Goal: Task Accomplishment & Management: Manage account settings

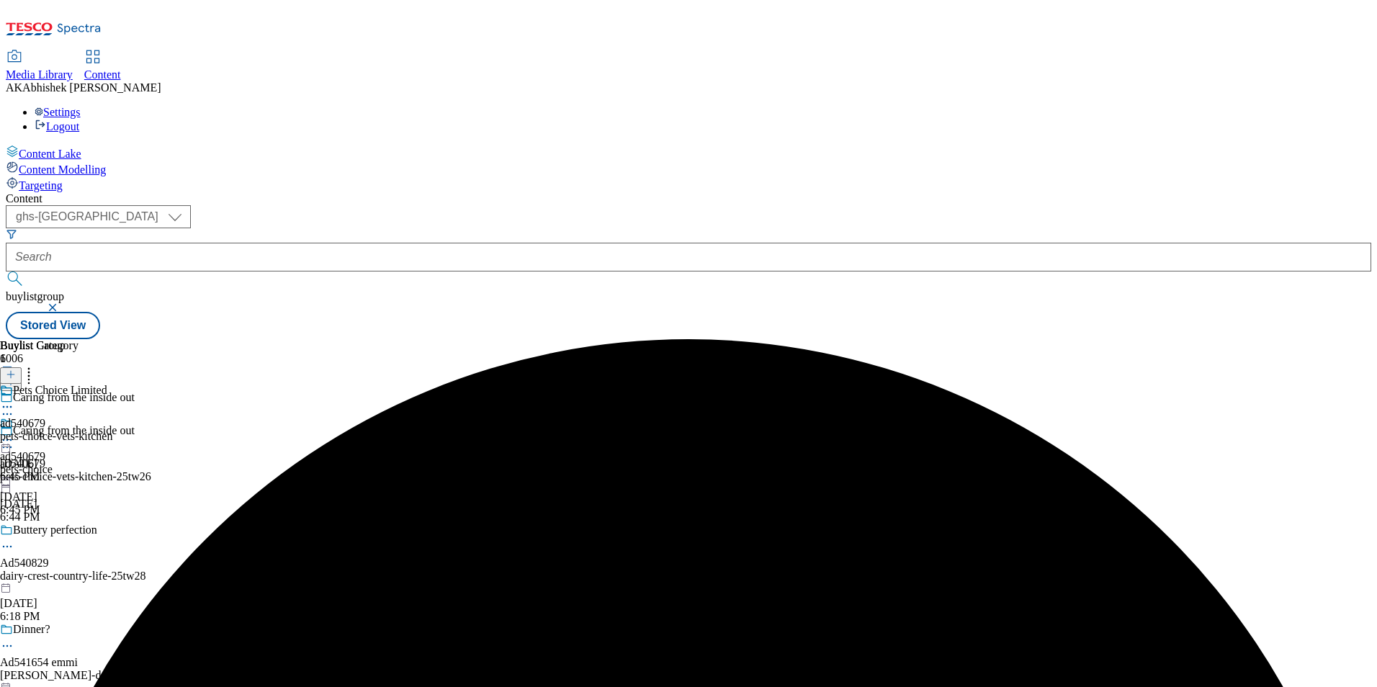
select select "ghs-[GEOGRAPHIC_DATA]"
click at [6, 271] on button "submit" at bounding box center [16, 278] width 20 height 14
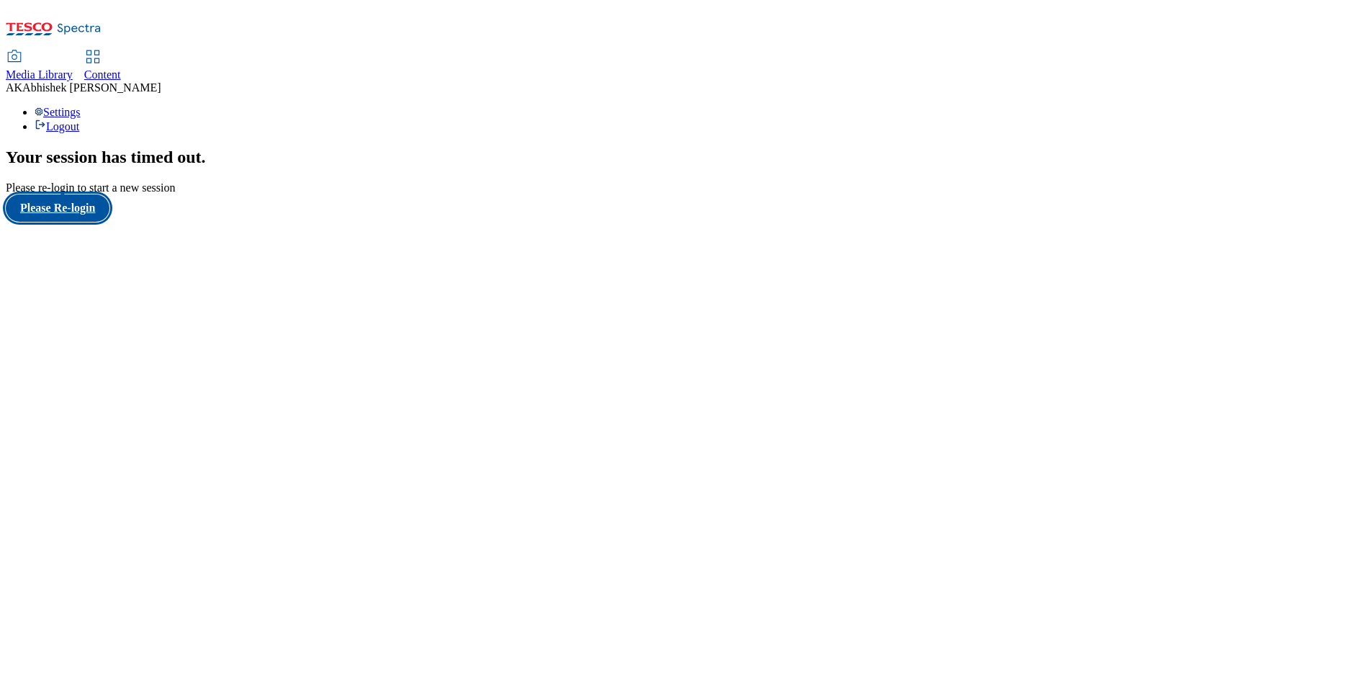
click at [85, 222] on button "Please Re-login" at bounding box center [58, 207] width 104 height 27
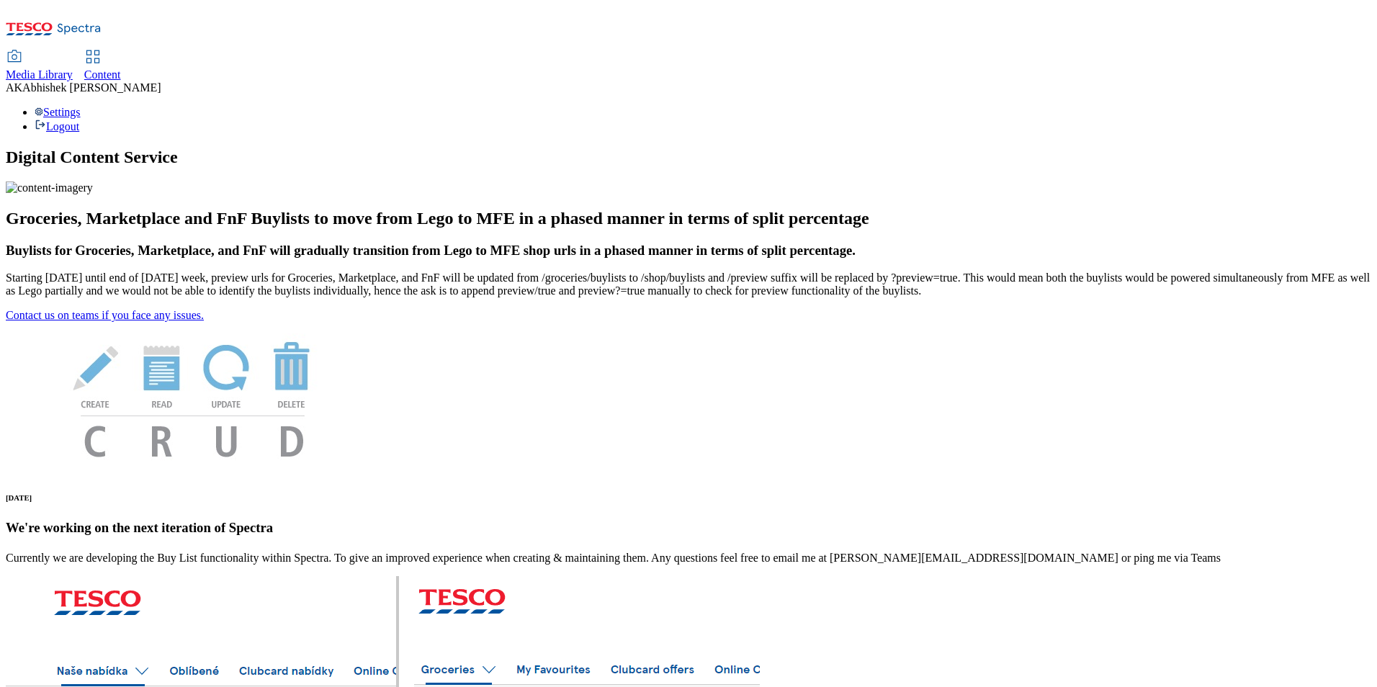
drag, startPoint x: 321, startPoint y: 29, endPoint x: 337, endPoint y: 27, distance: 16.0
click at [121, 51] on link "Content" at bounding box center [102, 66] width 37 height 30
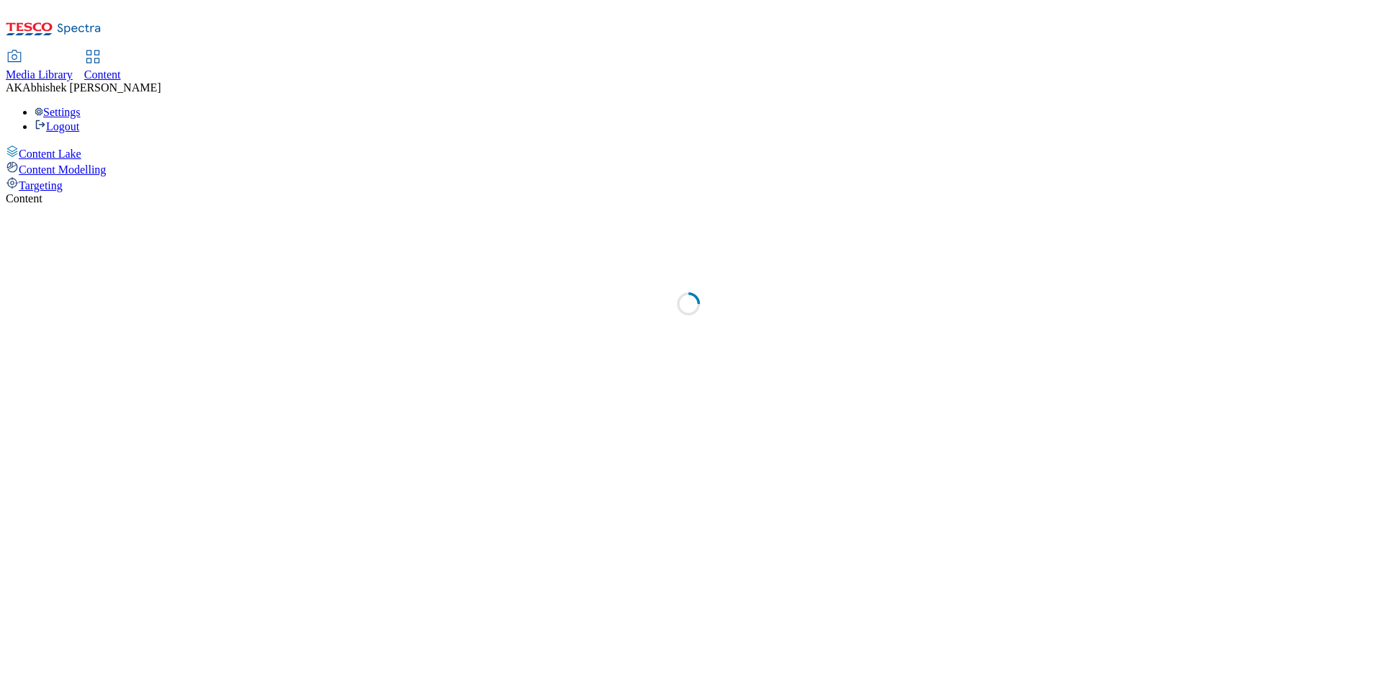
select select "ghs-[GEOGRAPHIC_DATA]"
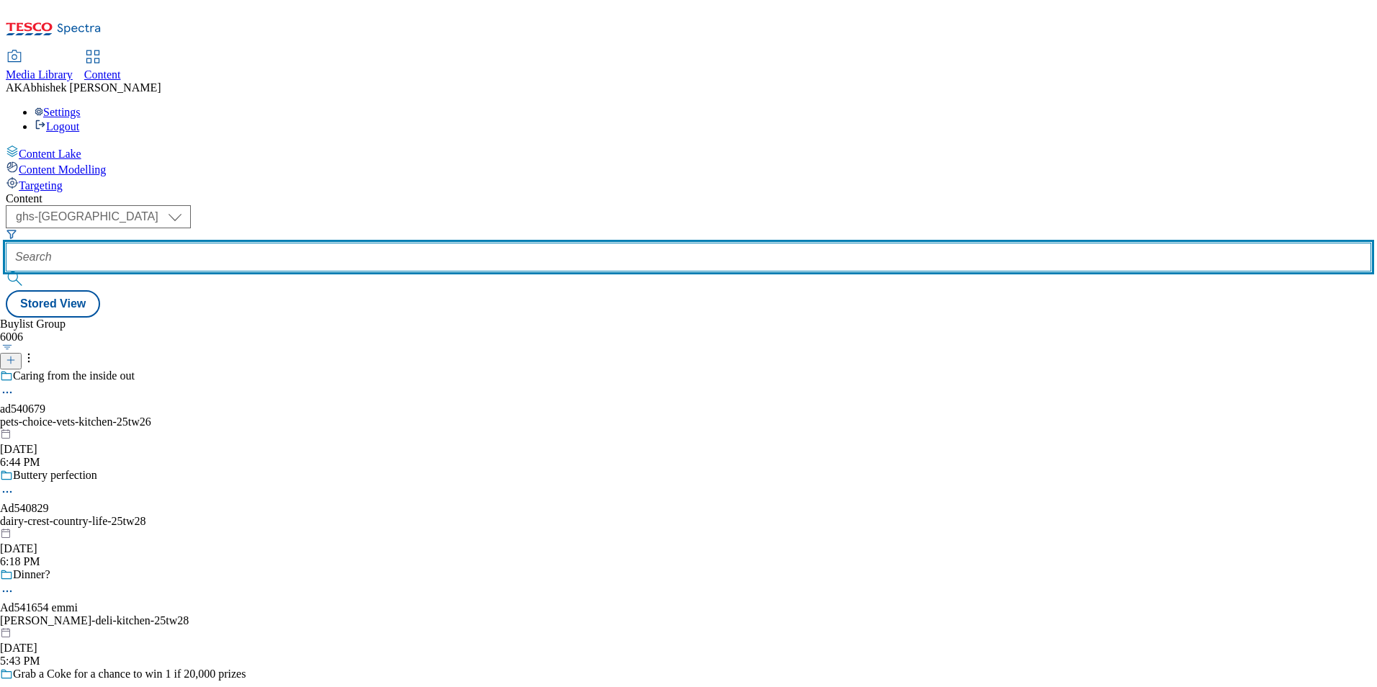
click at [361, 243] on input "text" at bounding box center [688, 257] width 1365 height 29
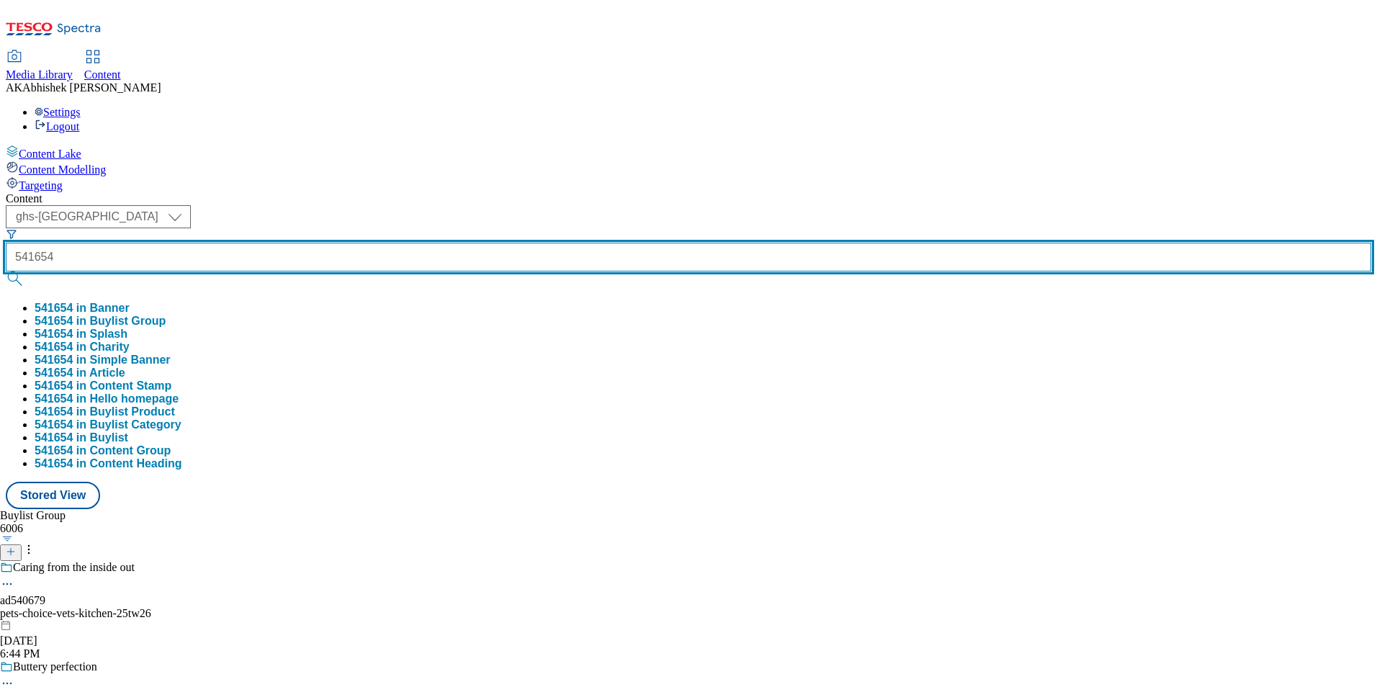
type input "541654"
click at [6, 271] on button "submit" at bounding box center [16, 278] width 20 height 14
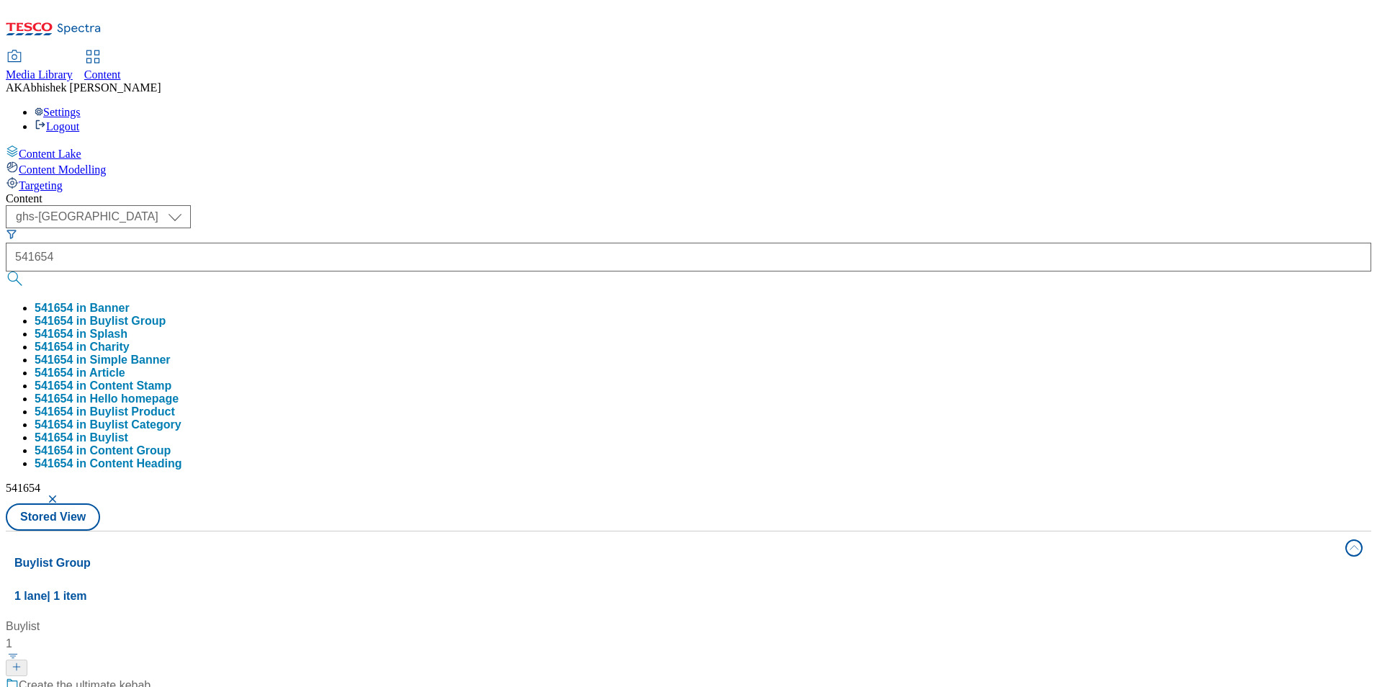
click at [562, 192] on div "Content ( optional ) ghs-roi ghs-uk ghs-uk 541654 541654 in Banner 541654 in Bu…" at bounding box center [688, 675] width 1365 height 966
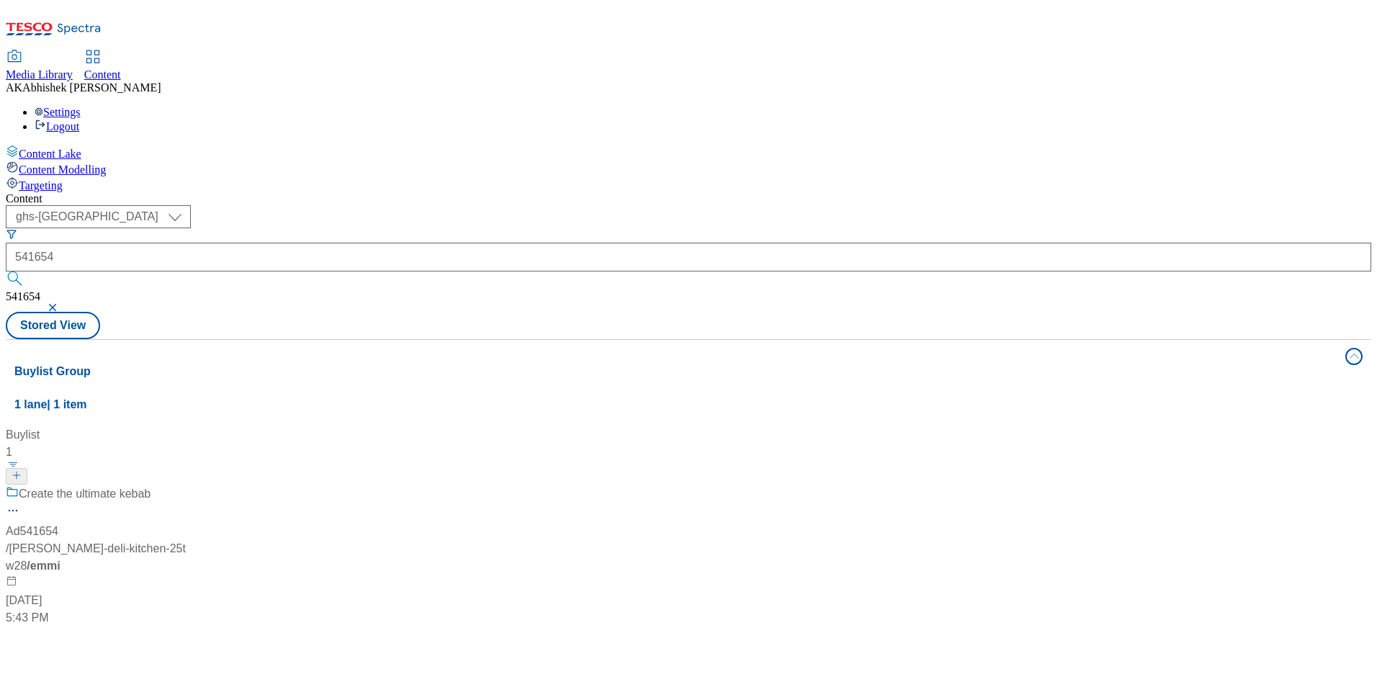
click at [186, 485] on div "Create the ultimate kebab" at bounding box center [96, 503] width 180 height 37
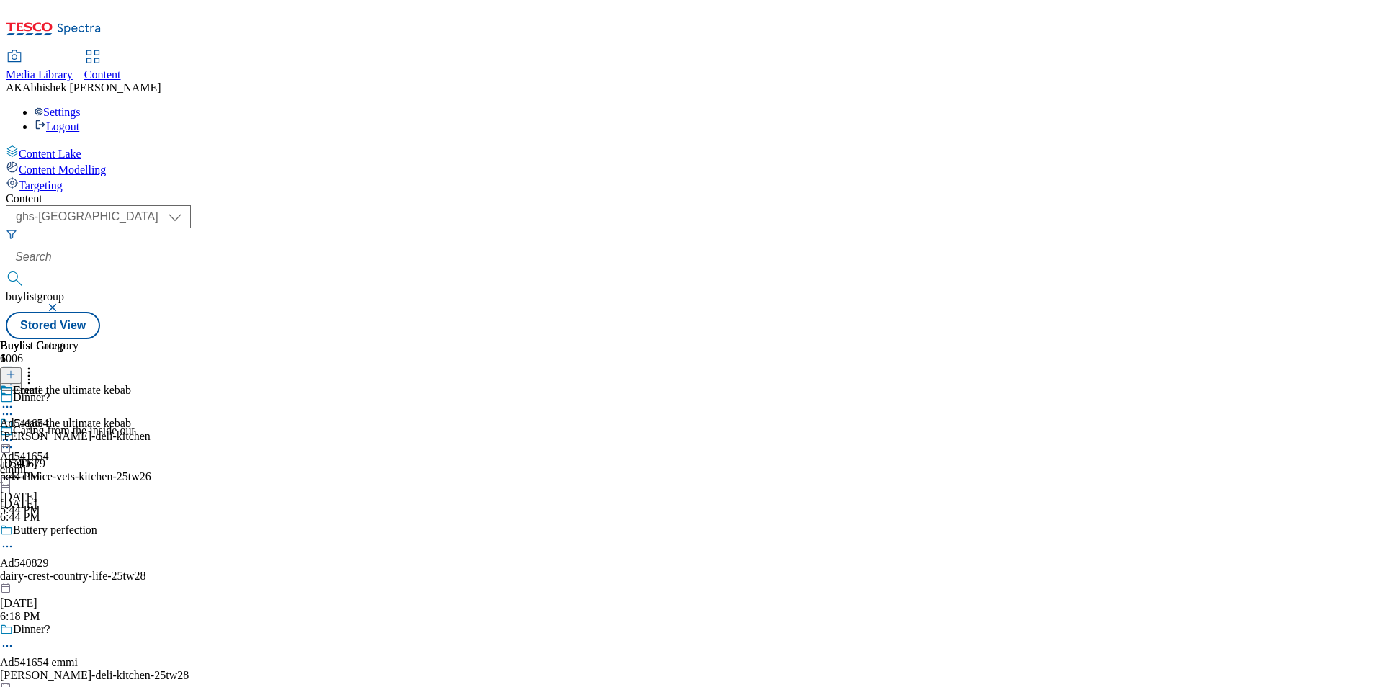
click at [14, 639] on icon at bounding box center [7, 646] width 14 height 14
click at [61, 671] on span "Edit" at bounding box center [53, 676] width 17 height 11
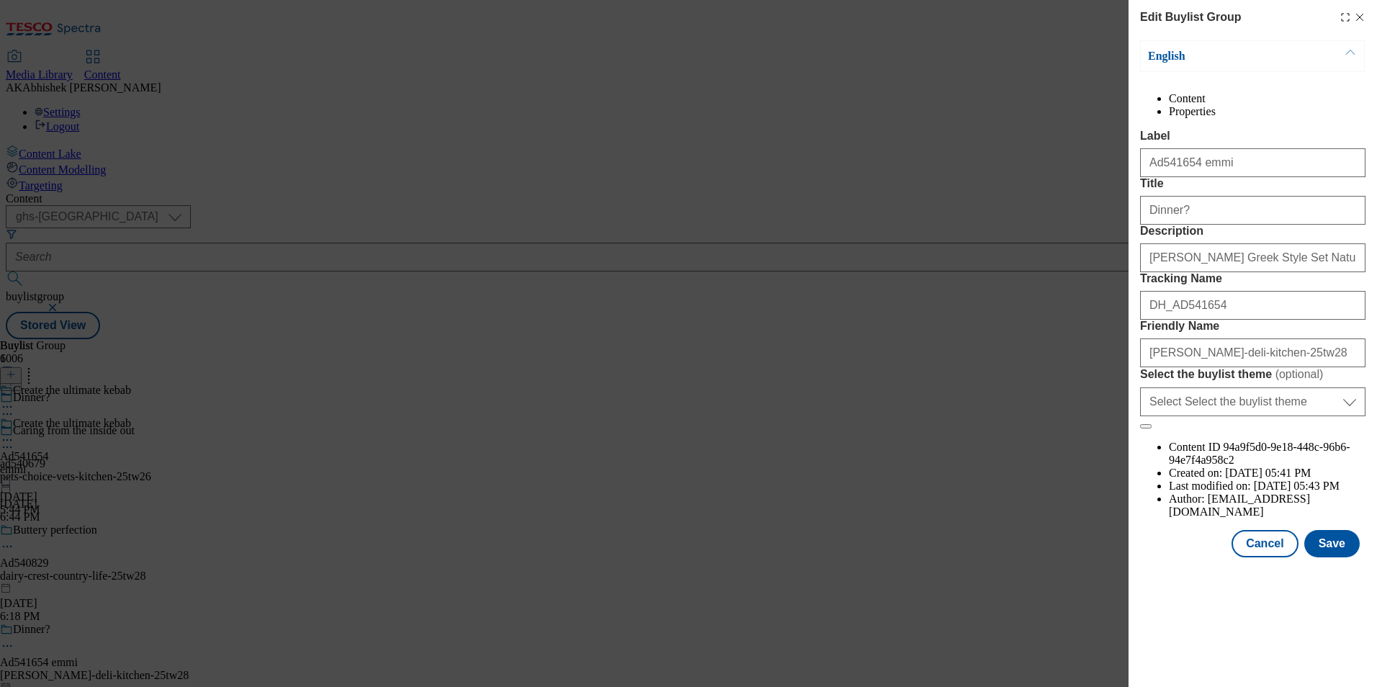
click at [1364, 20] on icon "Modal" at bounding box center [1360, 18] width 12 height 12
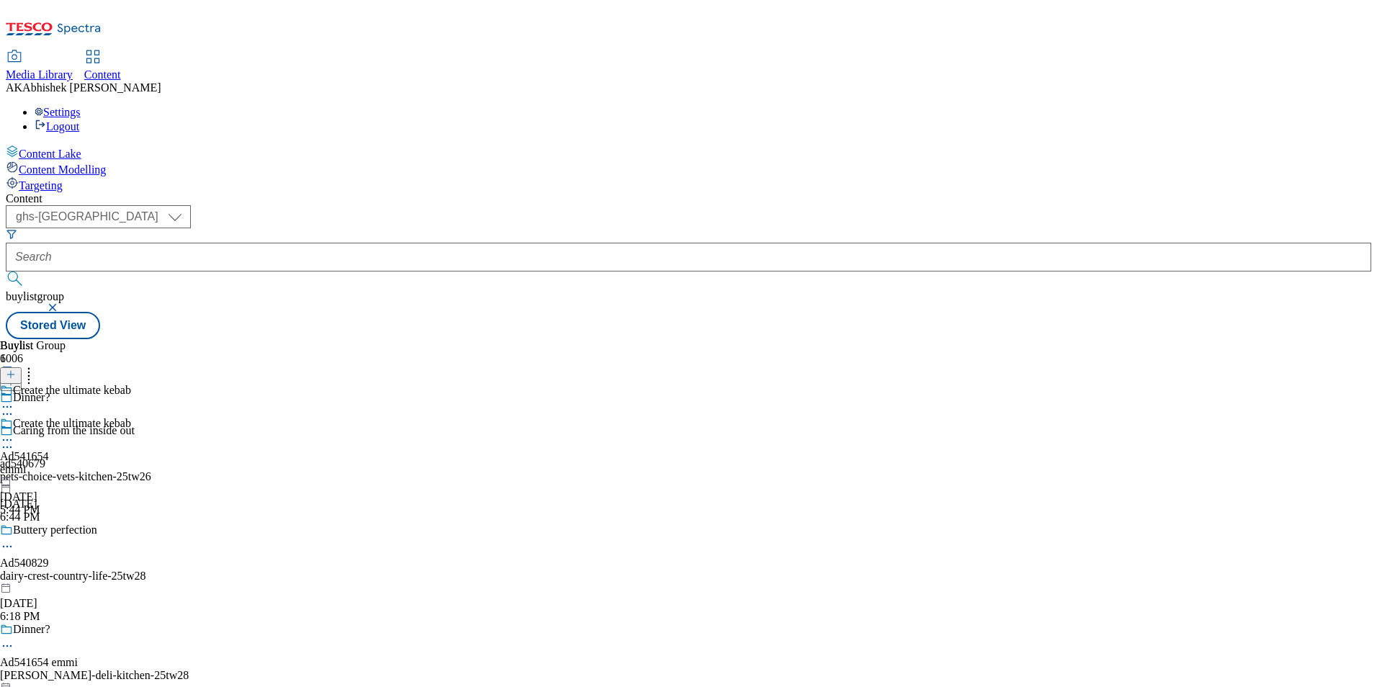
click at [5, 645] on circle at bounding box center [4, 646] width 2 height 2
click at [67, 686] on span "Copy" at bounding box center [56, 693] width 22 height 11
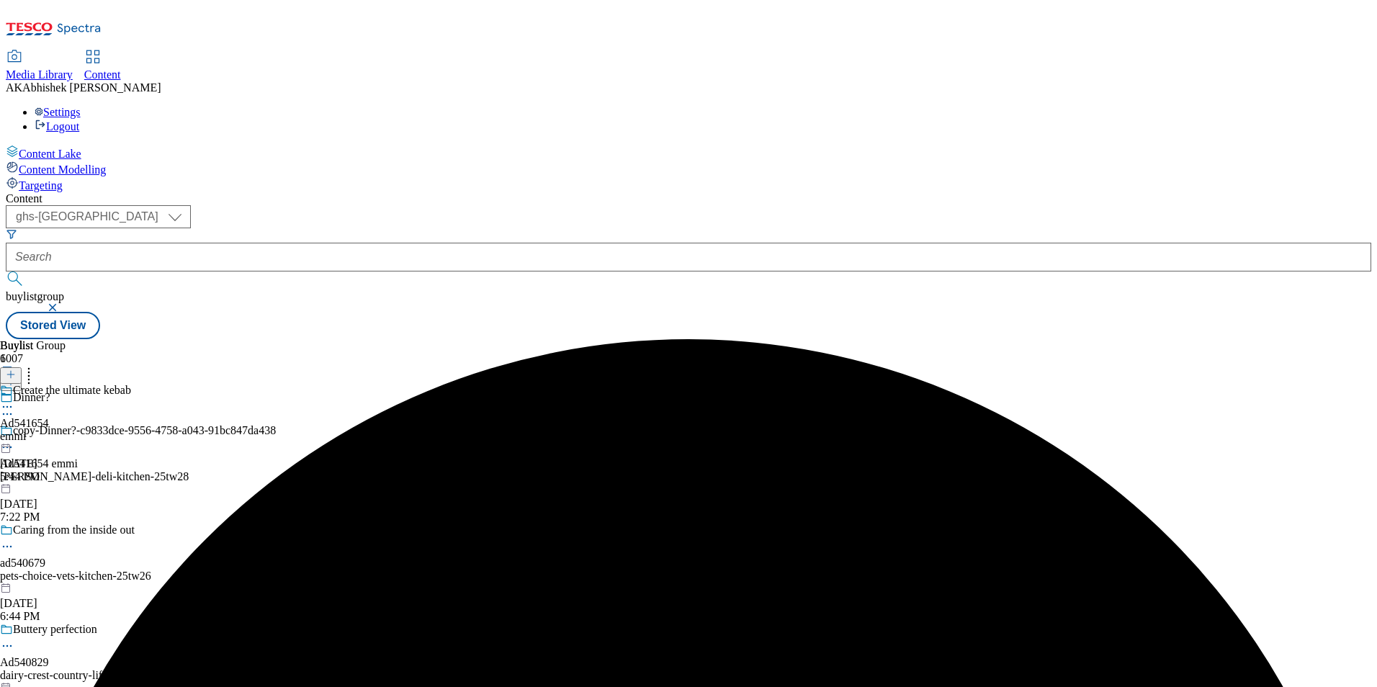
click at [14, 440] on icon at bounding box center [7, 447] width 14 height 14
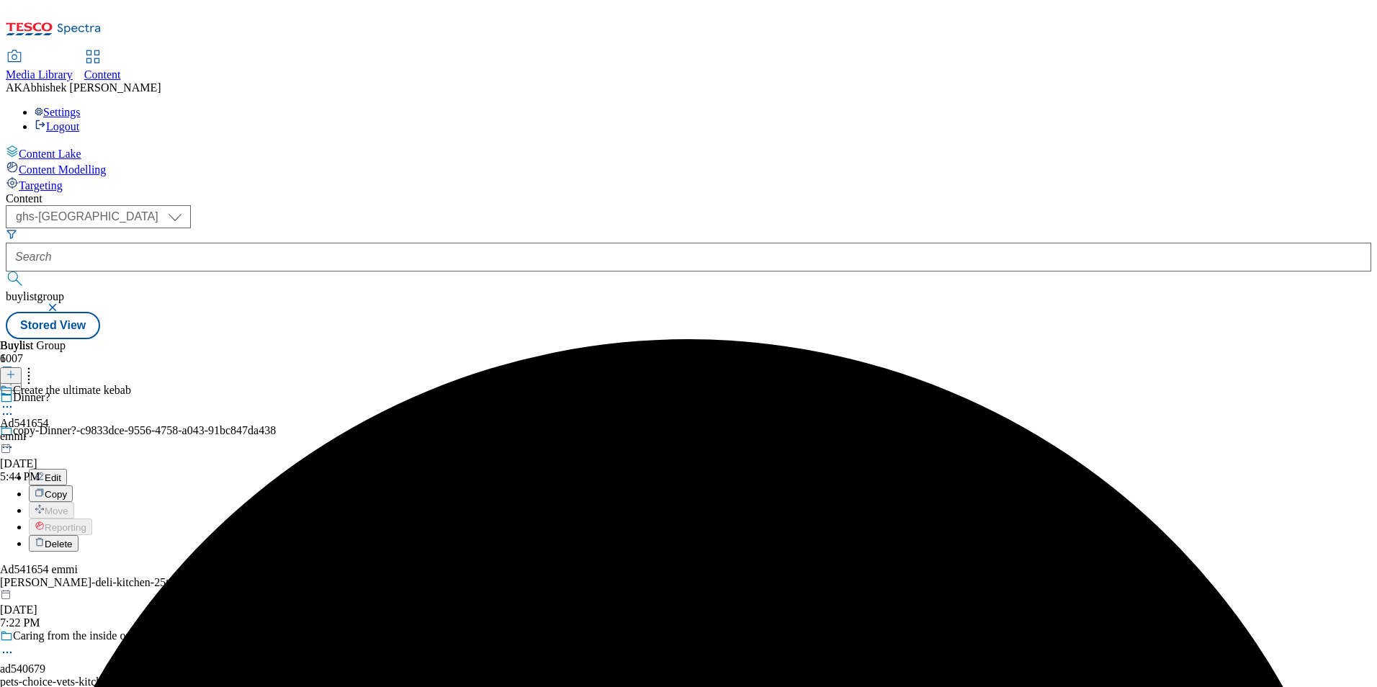
click at [61, 472] on span "Edit" at bounding box center [53, 477] width 17 height 11
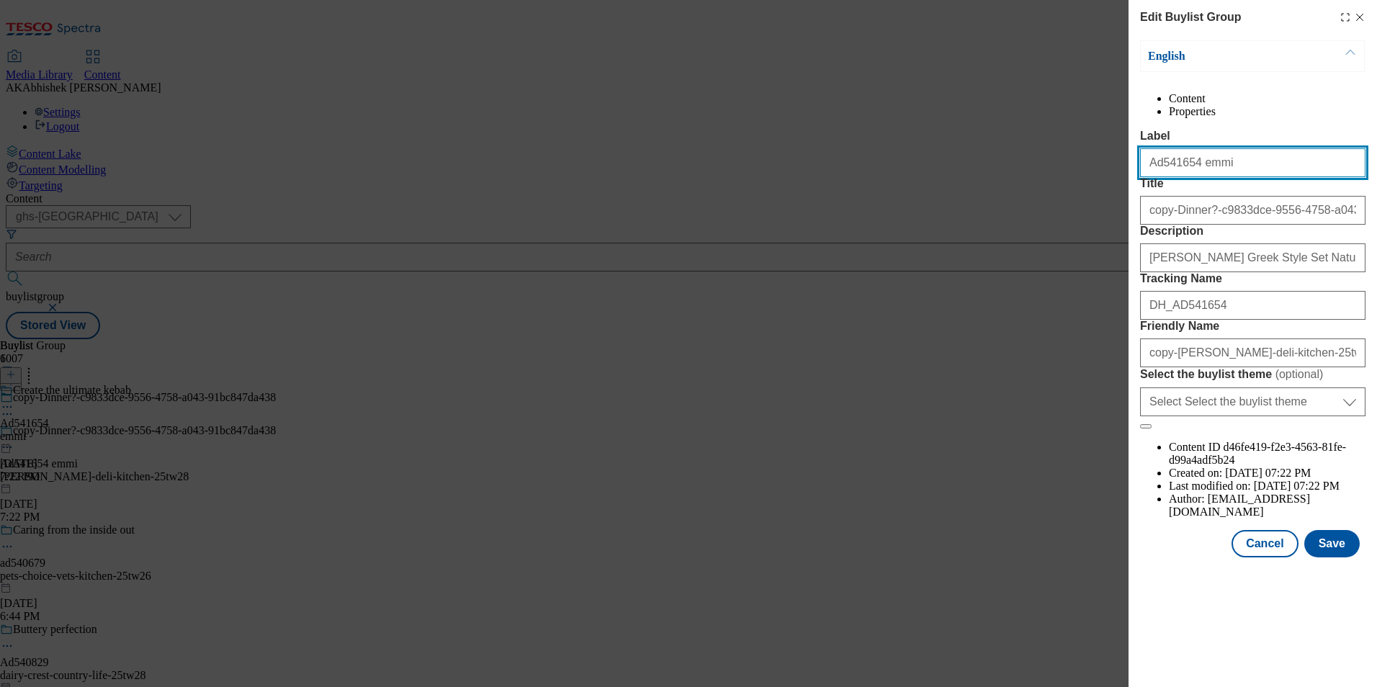
click at [1157, 177] on input "Ad541654 emmi" at bounding box center [1252, 162] width 225 height 29
click at [1184, 177] on input "Ad541654 emmi" at bounding box center [1252, 162] width 225 height 29
paste input "5"
type input "Ad541655 emmi"
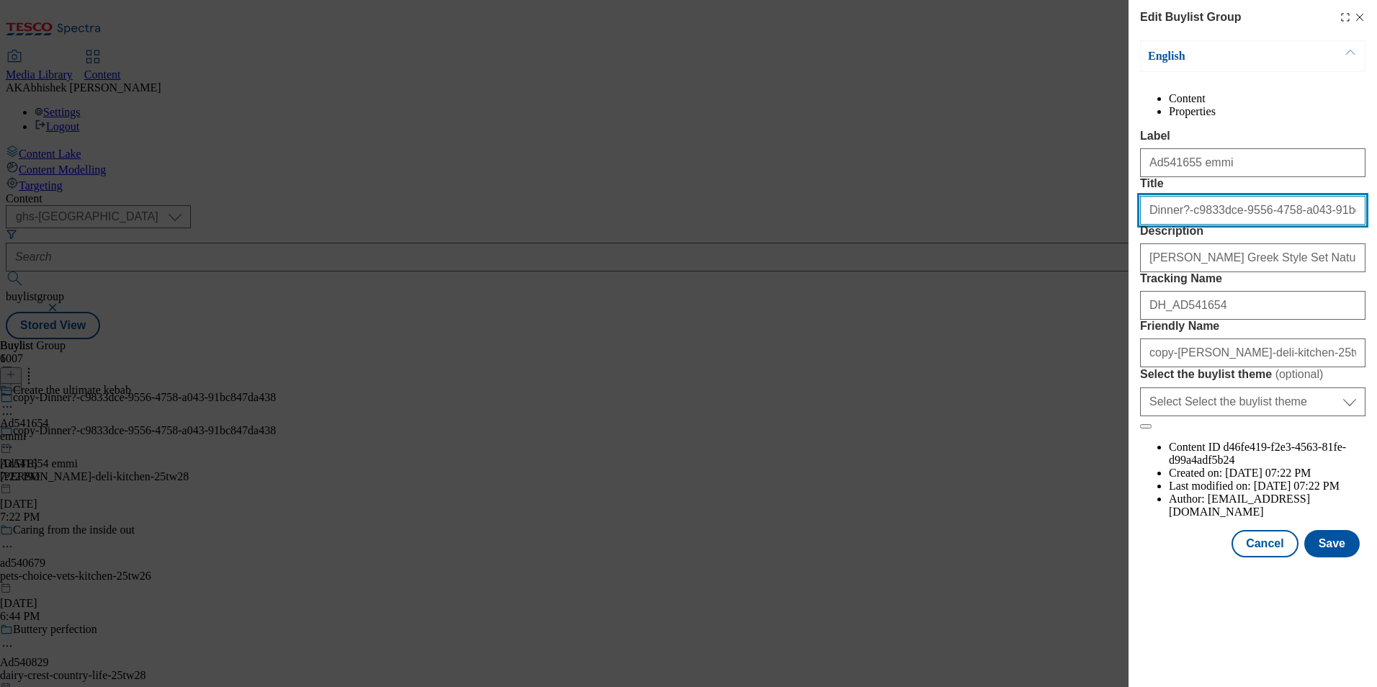
click at [1179, 225] on input "Dinner?-c9833dce-9556-4758-a043-91bc847da438" at bounding box center [1252, 210] width 225 height 29
type input "Dinner?"
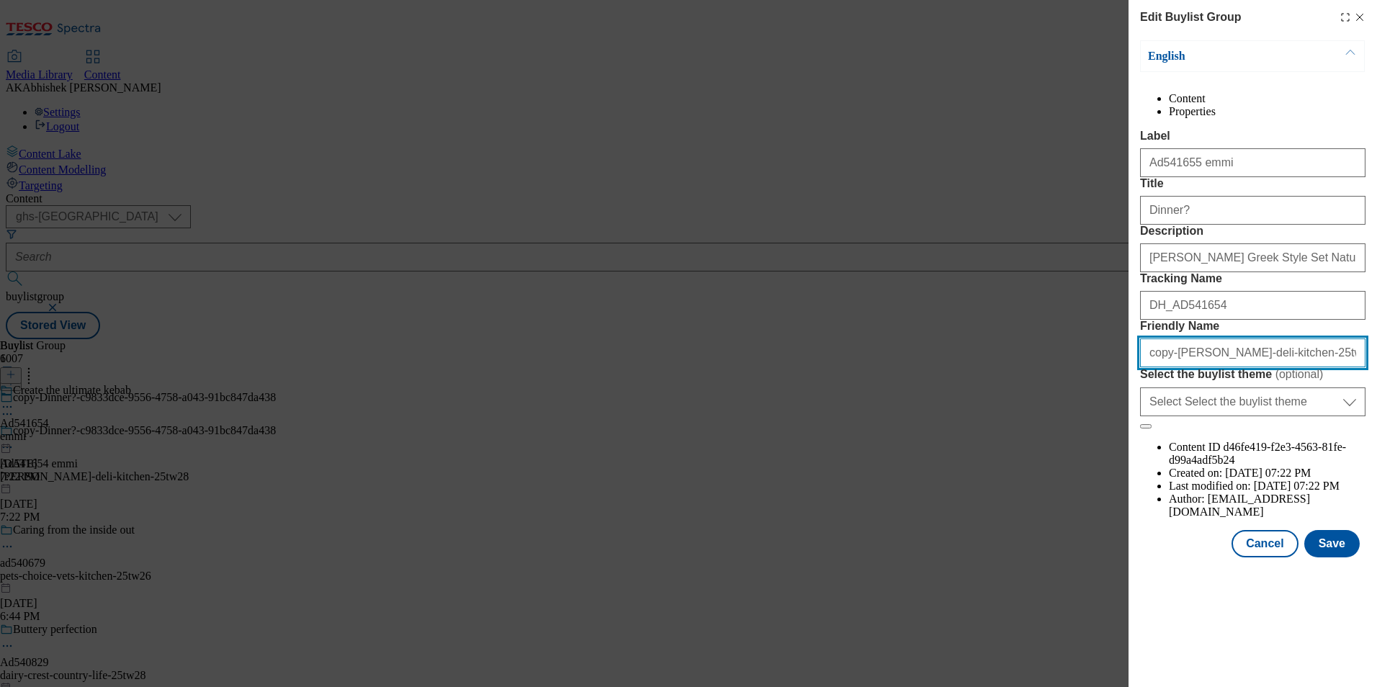
click at [1170, 367] on input "copy-emmi-onken-deli-kitchen-25tw28-c27aa1e8-0b2e-4aa2-83c6-778e7187f526" at bounding box center [1252, 352] width 225 height 29
click at [1282, 367] on input "emmi-onken-deli-kitchen-25tw28-c27aa1e8-0b2e-4aa2-83c6-778e7187f526" at bounding box center [1252, 352] width 225 height 29
drag, startPoint x: 1251, startPoint y: 485, endPoint x: 1262, endPoint y: 488, distance: 10.7
click at [1251, 367] on input "[PERSON_NAME]-deli-kitchen-25tw28" at bounding box center [1252, 352] width 225 height 29
type input "emmi-onken-deli-kitchen-range-25tw28"
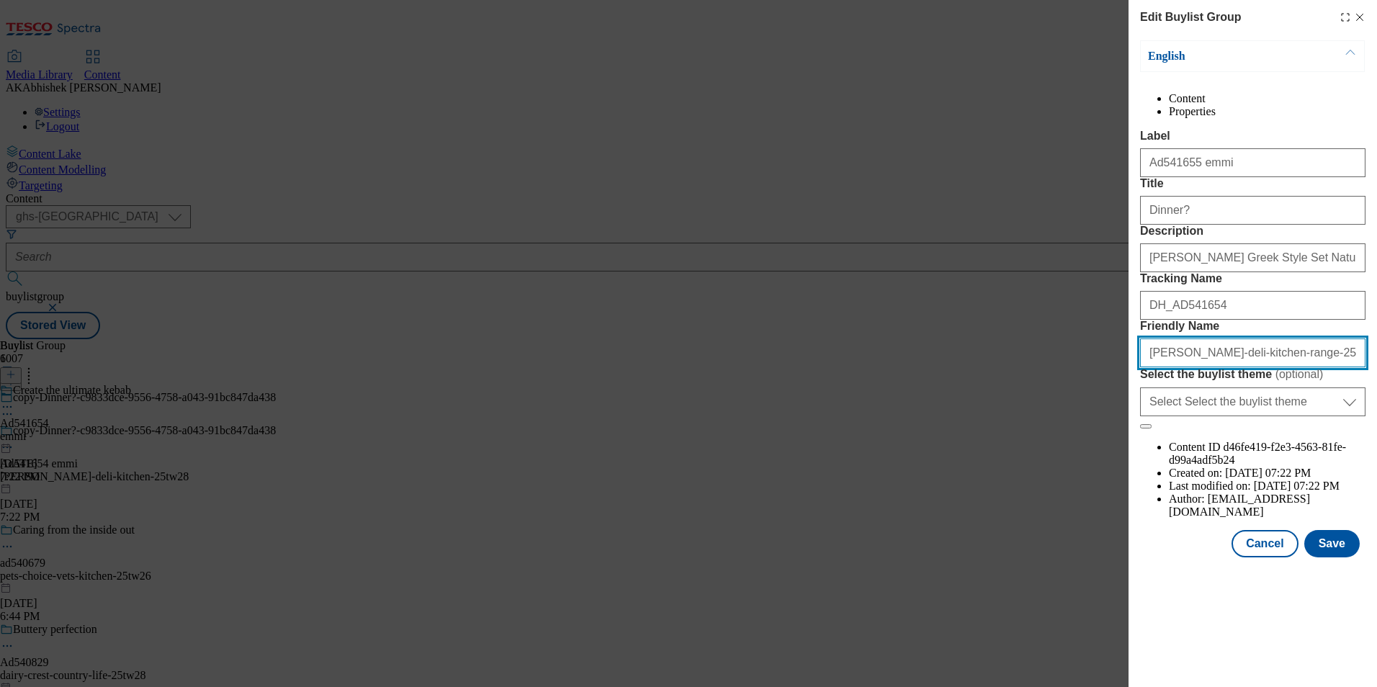
drag, startPoint x: 1298, startPoint y: 482, endPoint x: 1048, endPoint y: 469, distance: 249.5
click at [1048, 469] on div "Edit Buylist Group English Content Properties Label Ad541655 emmi Title Dinner?…" at bounding box center [688, 343] width 1377 height 687
click at [1336, 557] on button "Save" at bounding box center [1331, 543] width 55 height 27
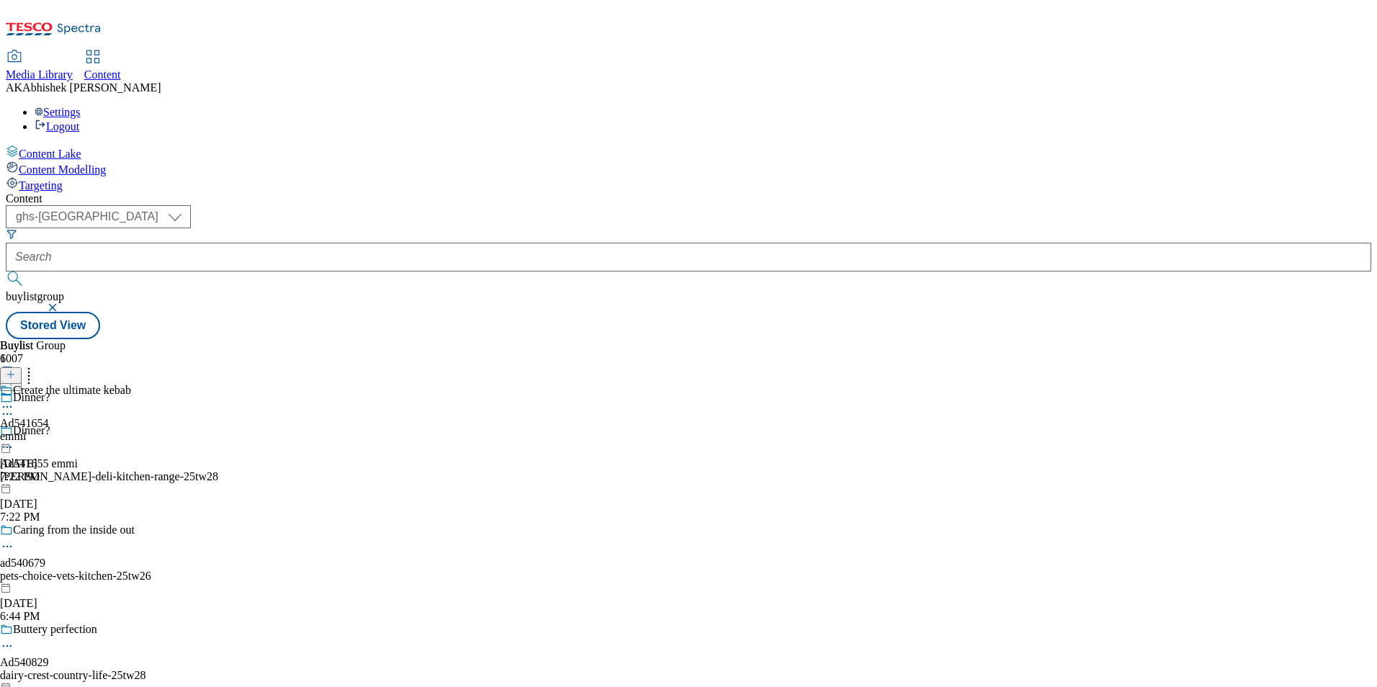
click at [14, 400] on icon at bounding box center [7, 407] width 14 height 14
click at [61, 432] on span "Edit" at bounding box center [53, 437] width 17 height 11
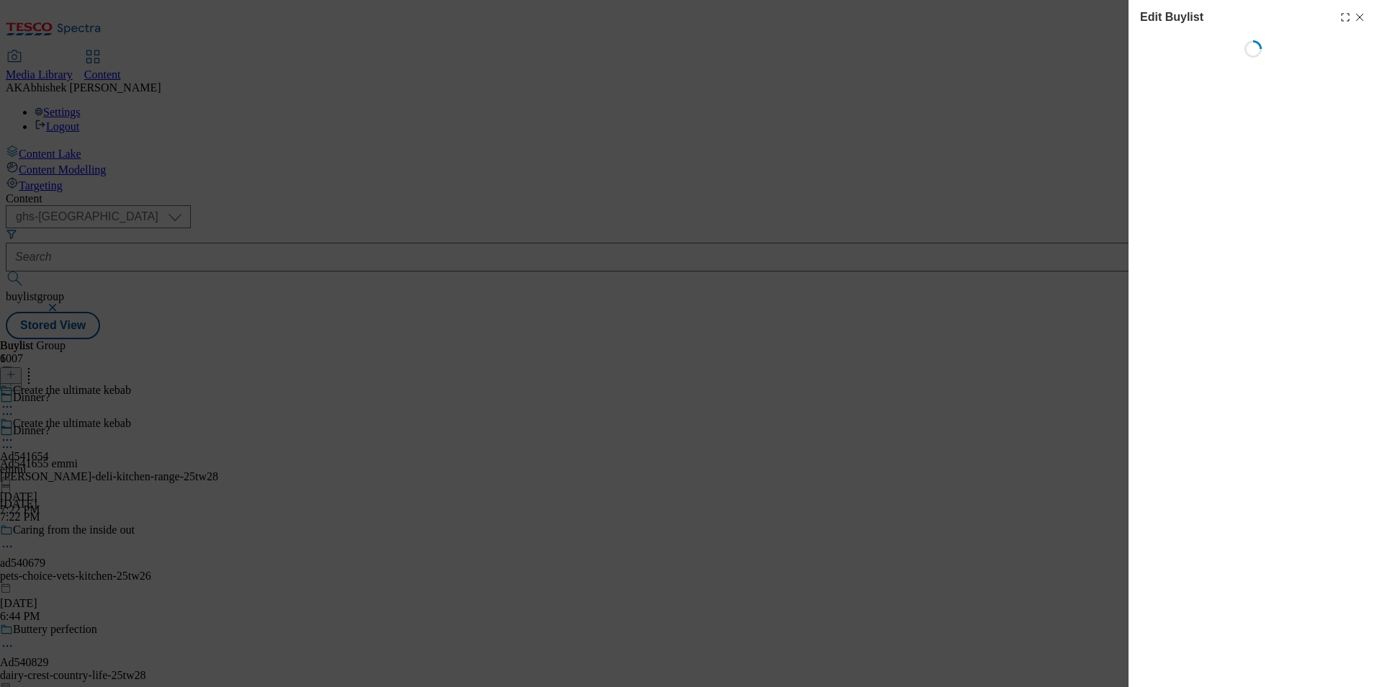
select select "tactical"
select select "supplier funded short term 1-3 weeks"
select select "dunnhumby"
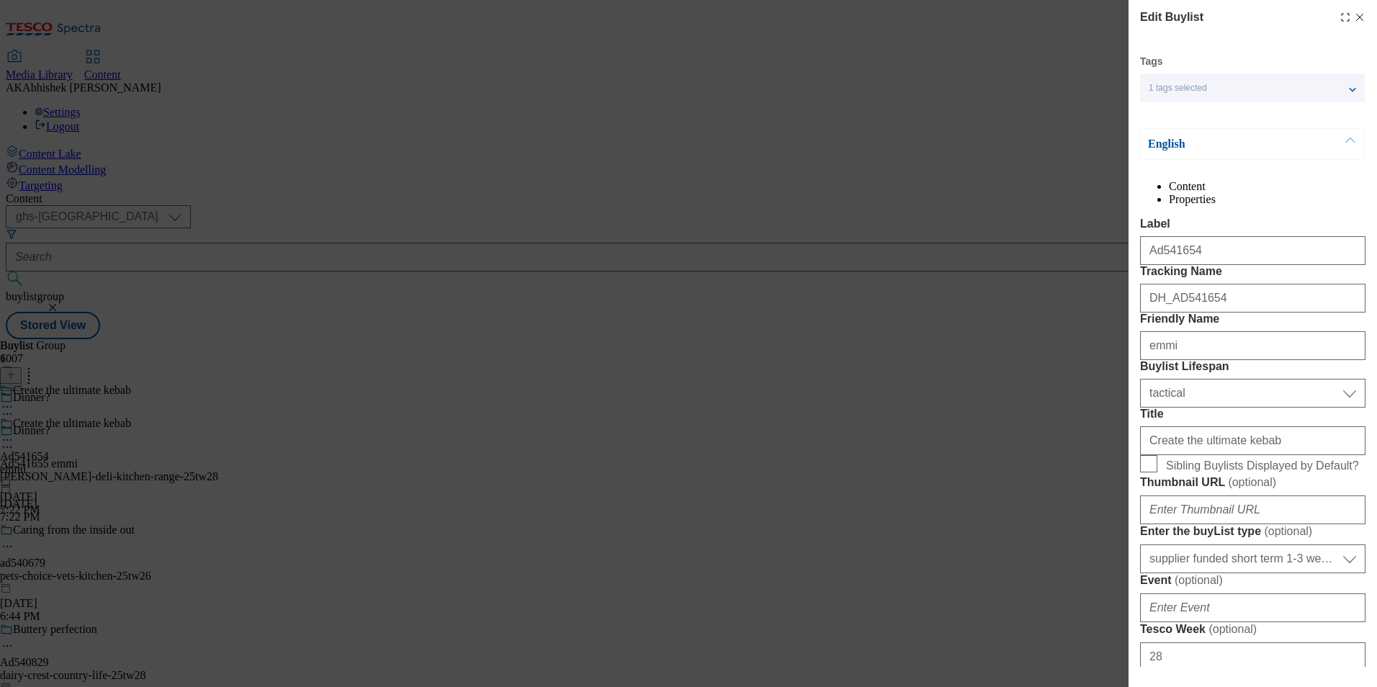
select select "Banner"
drag, startPoint x: 1179, startPoint y: 282, endPoint x: 1220, endPoint y: 282, distance: 40.3
click at [1220, 265] on input "Ad541654" at bounding box center [1252, 250] width 225 height 29
click at [1161, 265] on input "Ad541655" at bounding box center [1252, 250] width 225 height 29
click at [1160, 265] on input "Ad541655" at bounding box center [1252, 250] width 225 height 29
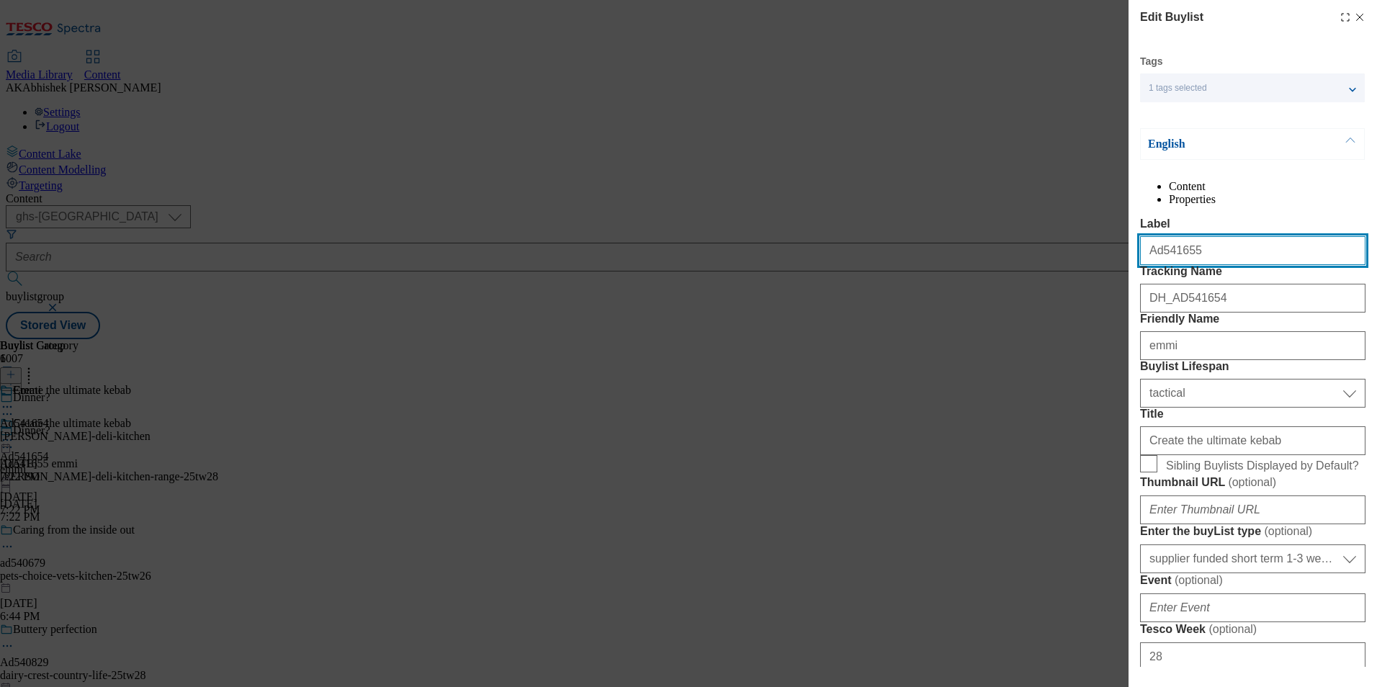
type input "Ad541655"
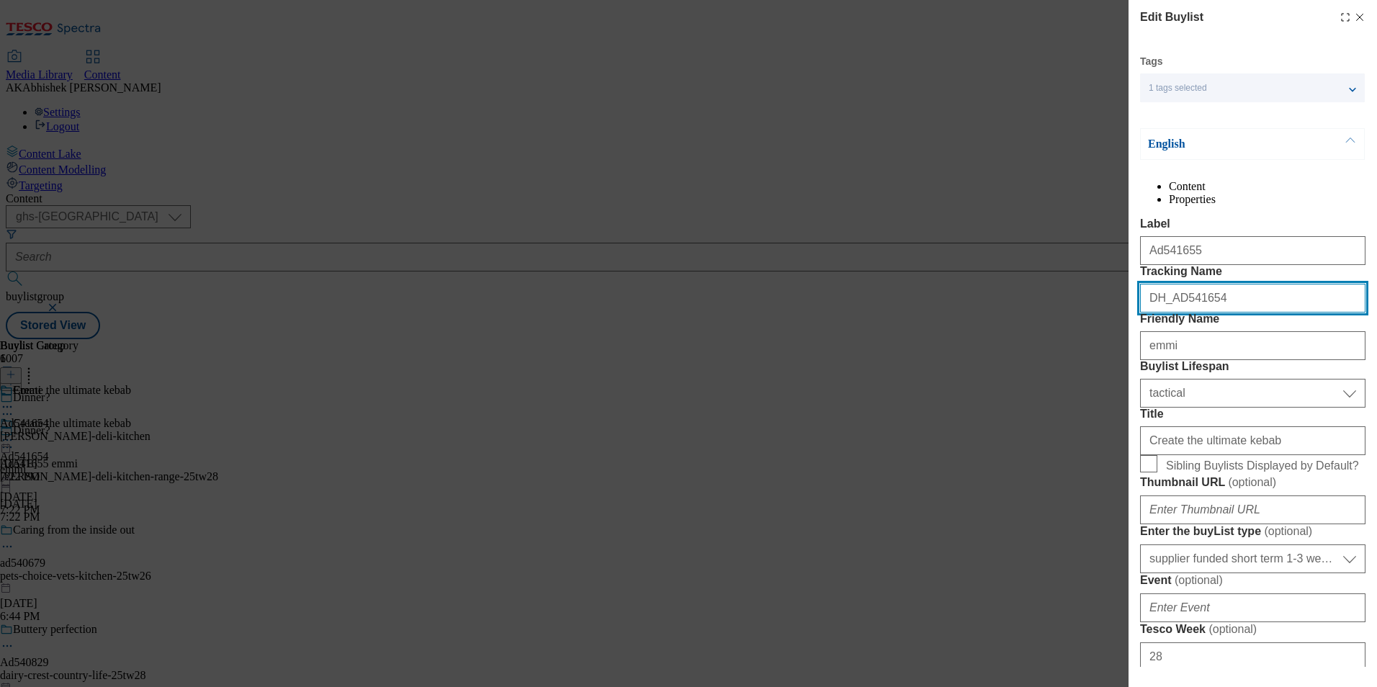
drag, startPoint x: 1174, startPoint y: 356, endPoint x: 1292, endPoint y: 359, distance: 118.1
click at [1278, 313] on input "DH_AD541654" at bounding box center [1252, 298] width 225 height 29
paste input "5"
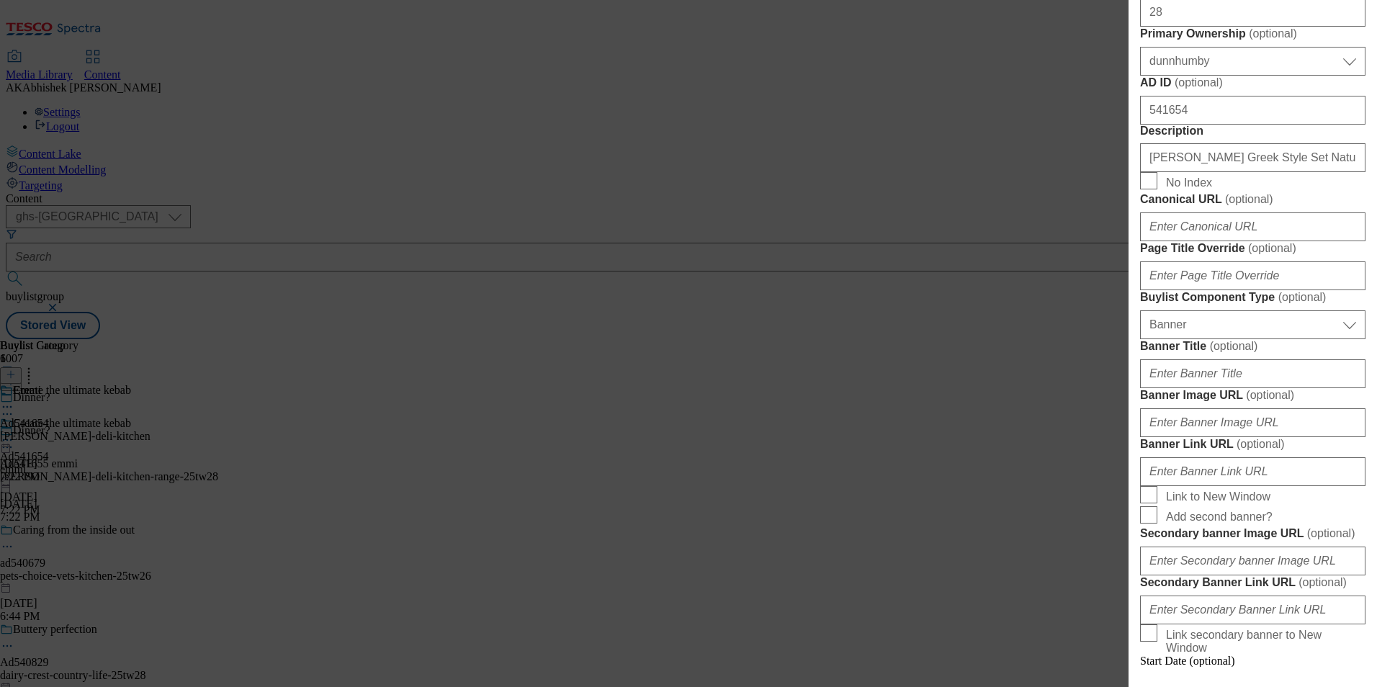
scroll to position [648, 0]
type input "DH_AD541655"
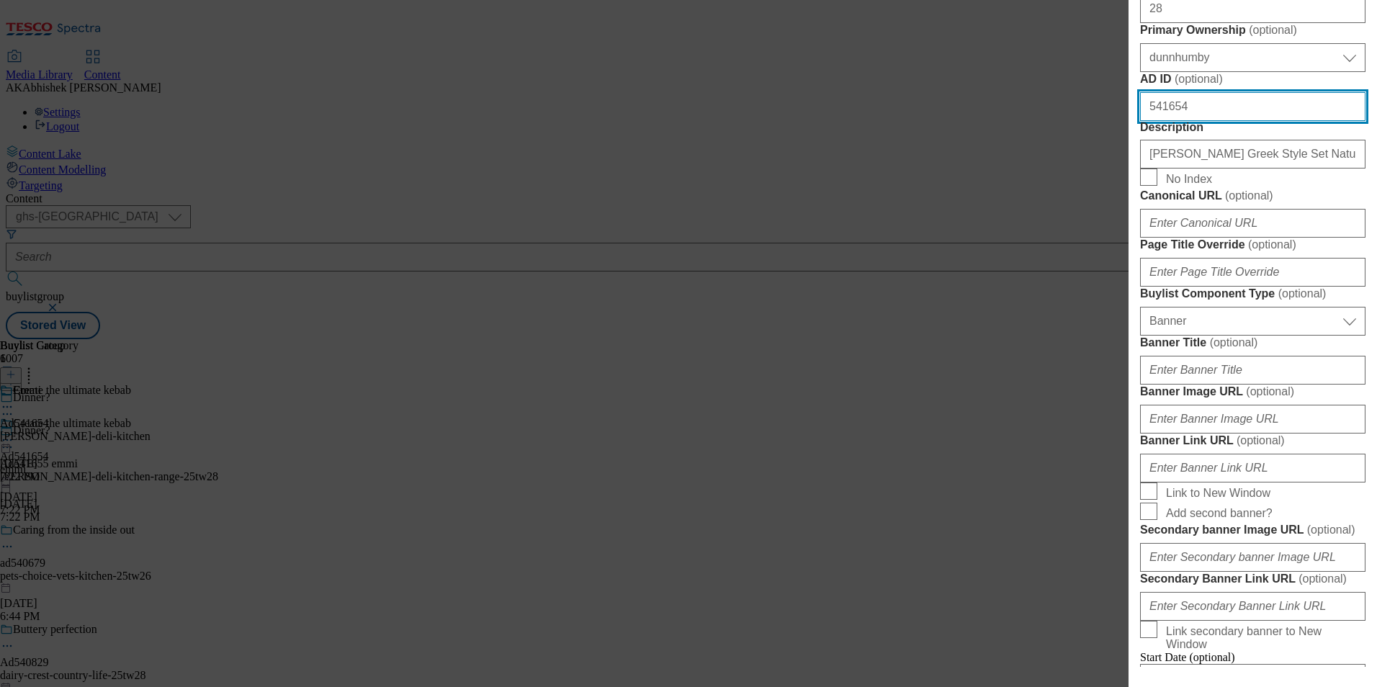
drag, startPoint x: 1198, startPoint y: 392, endPoint x: 1033, endPoint y: 393, distance: 165.6
click at [1033, 392] on div "Edit Buylist Tags 1 tags selected buylist English Content Properties Label Ad54…" at bounding box center [688, 343] width 1377 height 687
paste input "5"
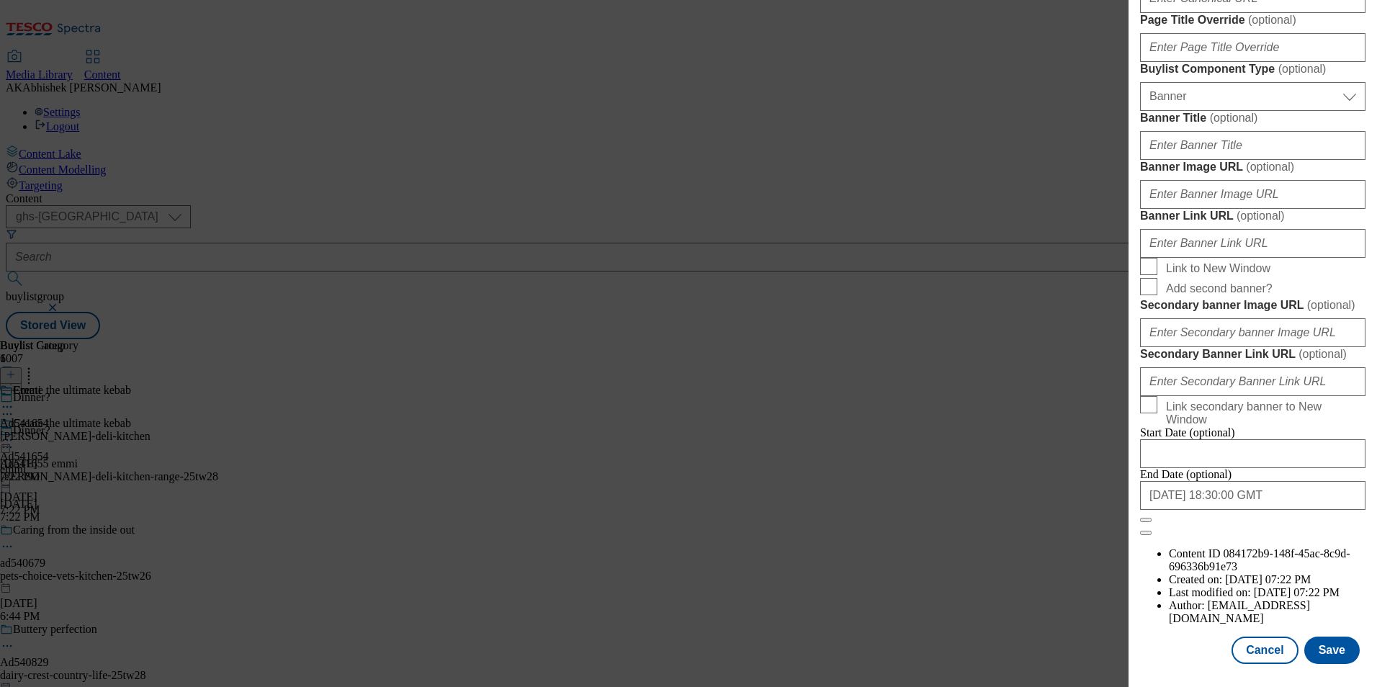
scroll to position [1408, 0]
type input "541655"
click at [1265, 510] on input "2025-11-21 18:30:00 GMT" at bounding box center [1252, 495] width 225 height 29
select select "2025"
select select "November"
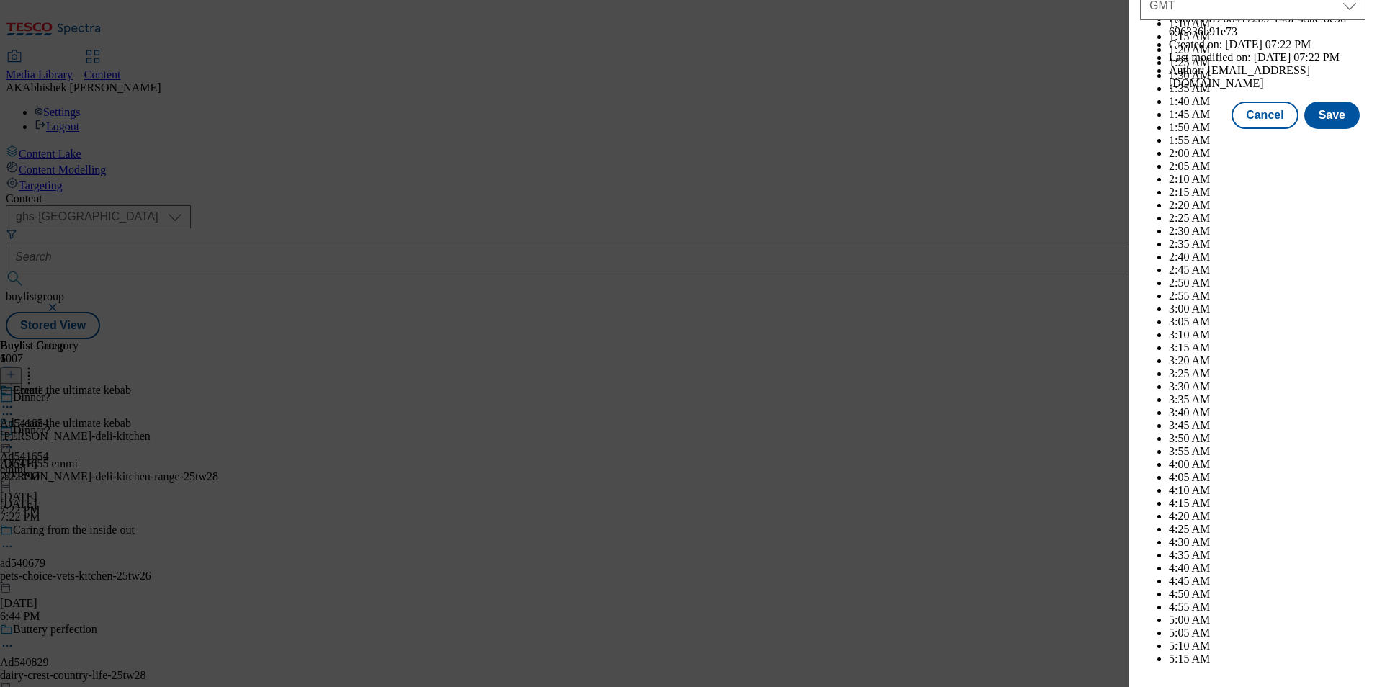
scroll to position [5907, 0]
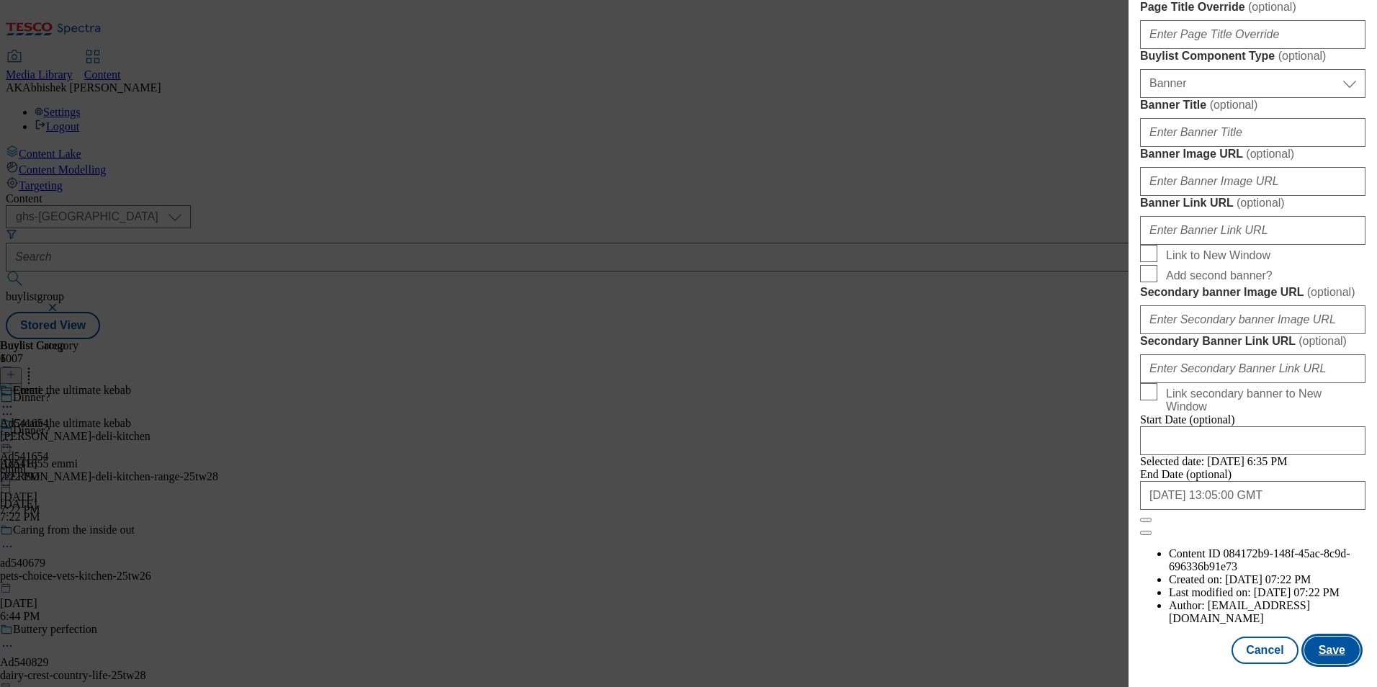
click at [1321, 649] on button "Save" at bounding box center [1331, 650] width 55 height 27
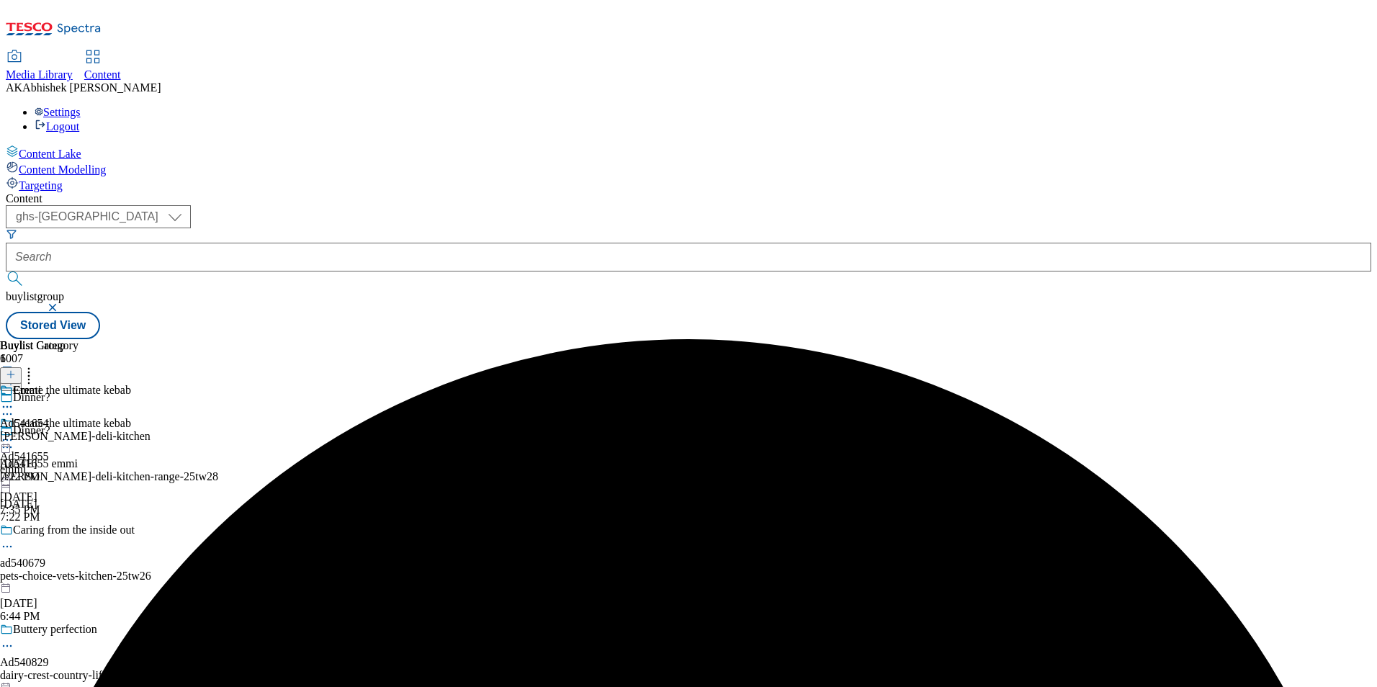
click at [14, 400] on icon at bounding box center [7, 407] width 14 height 14
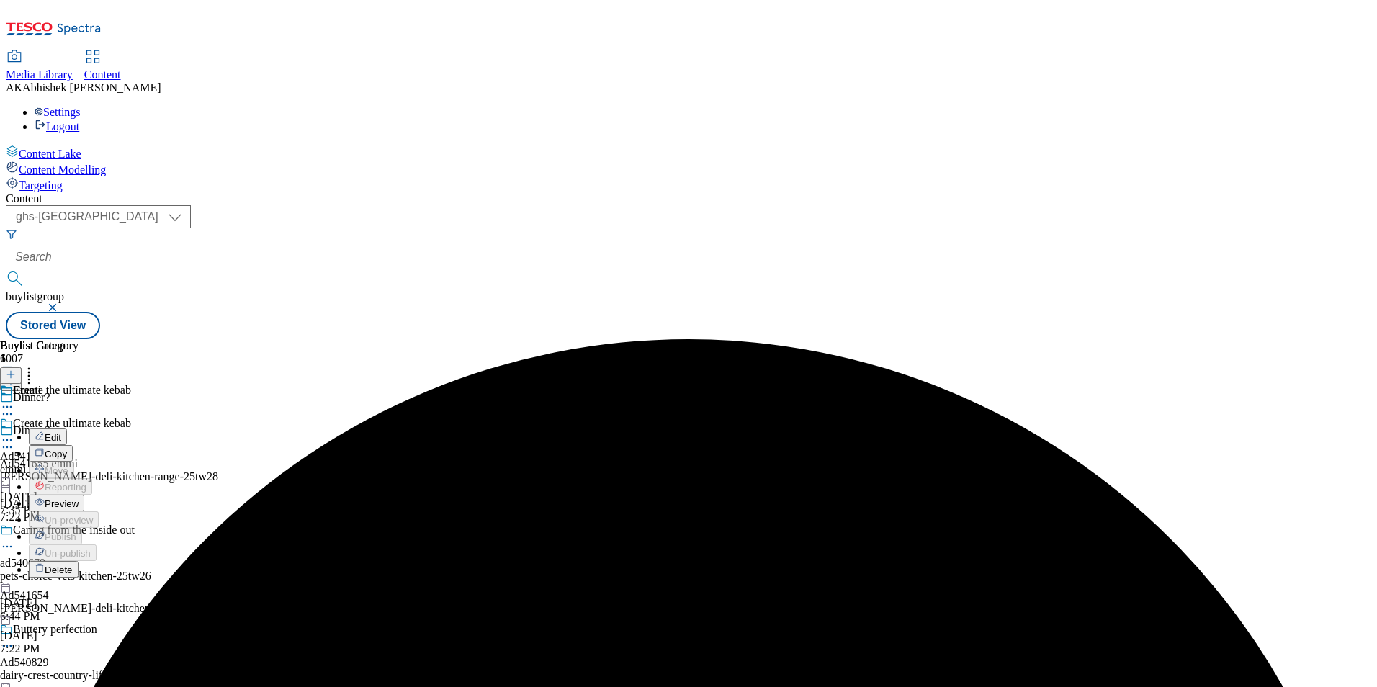
click at [61, 432] on span "Edit" at bounding box center [53, 437] width 17 height 11
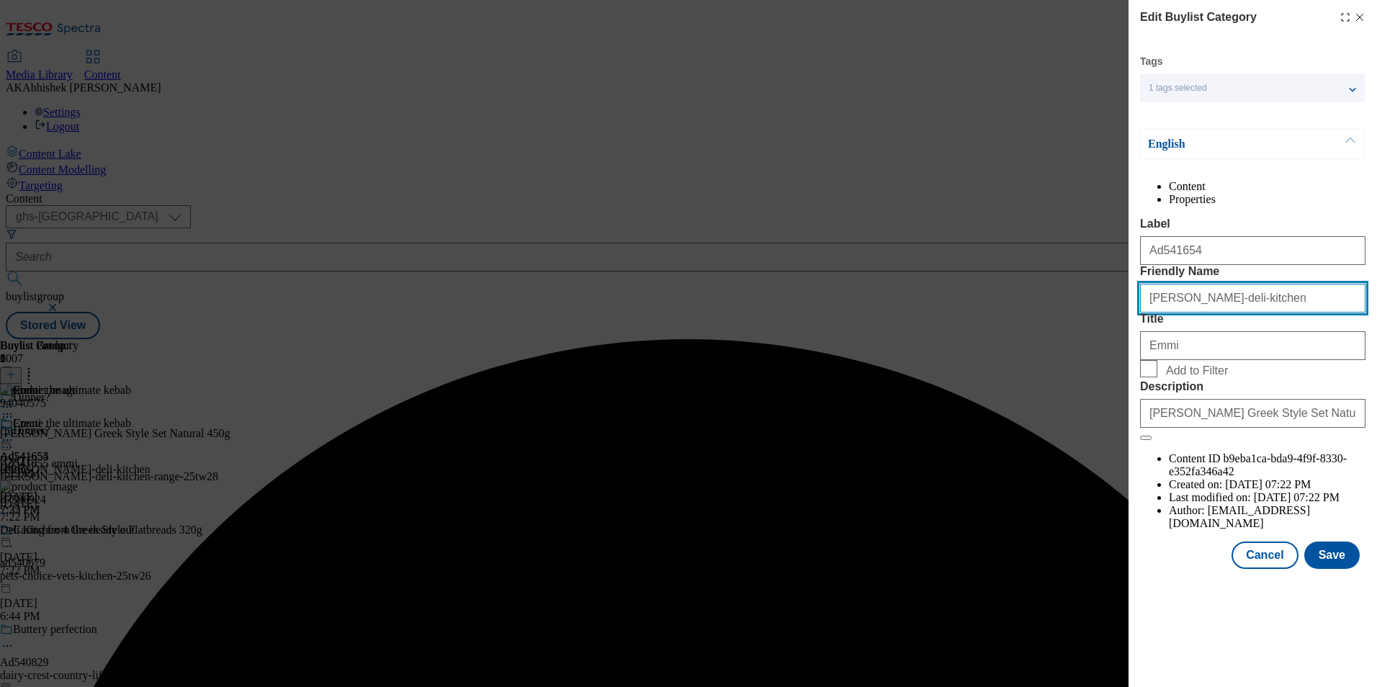
click at [1259, 313] on input "emmi-onken-deli-kitchen" at bounding box center [1252, 298] width 225 height 29
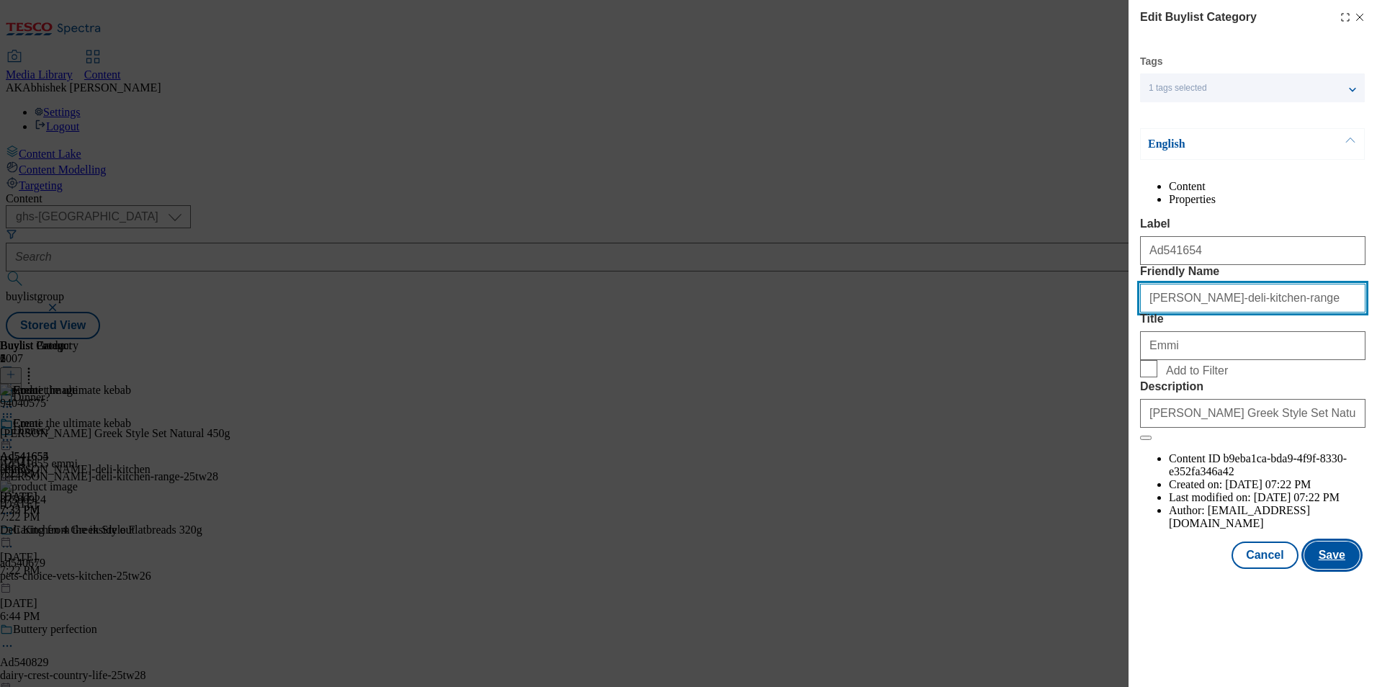
type input "emmi-onken-deli-kitchen-range"
click at [1328, 569] on button "Save" at bounding box center [1331, 554] width 55 height 27
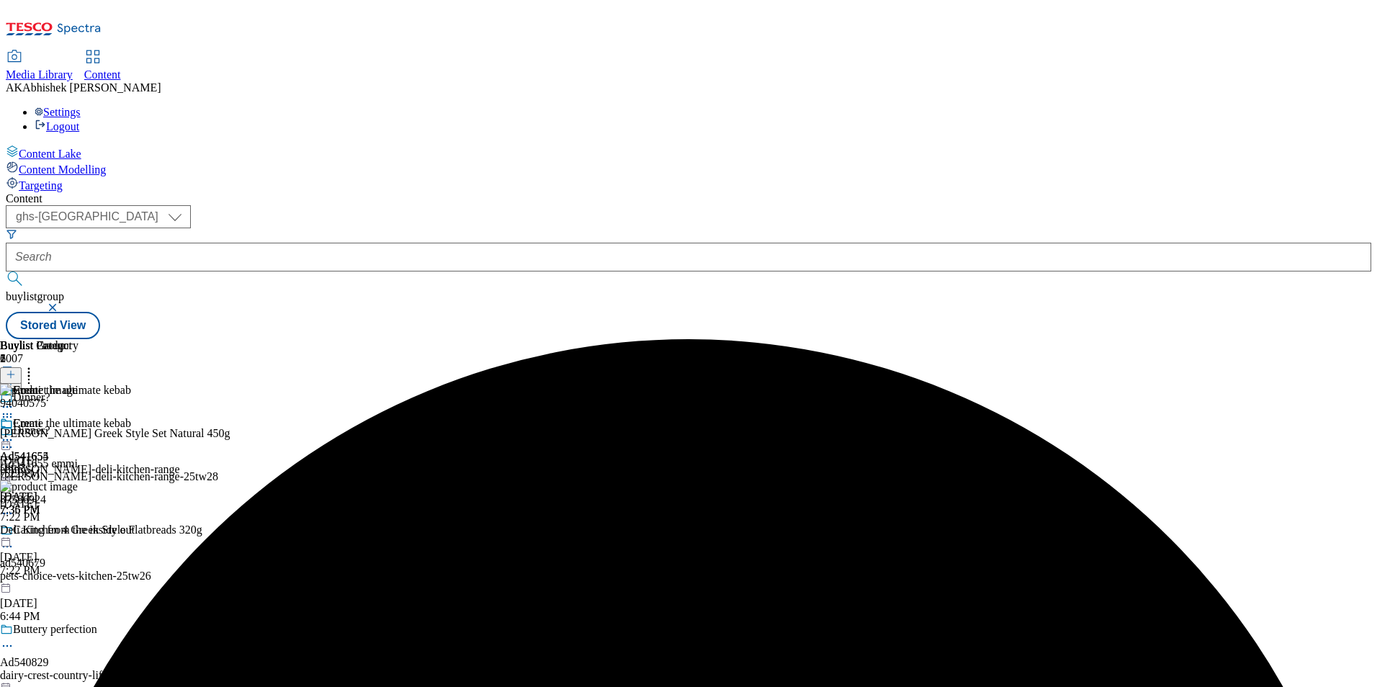
click at [14, 433] on icon at bounding box center [7, 440] width 14 height 14
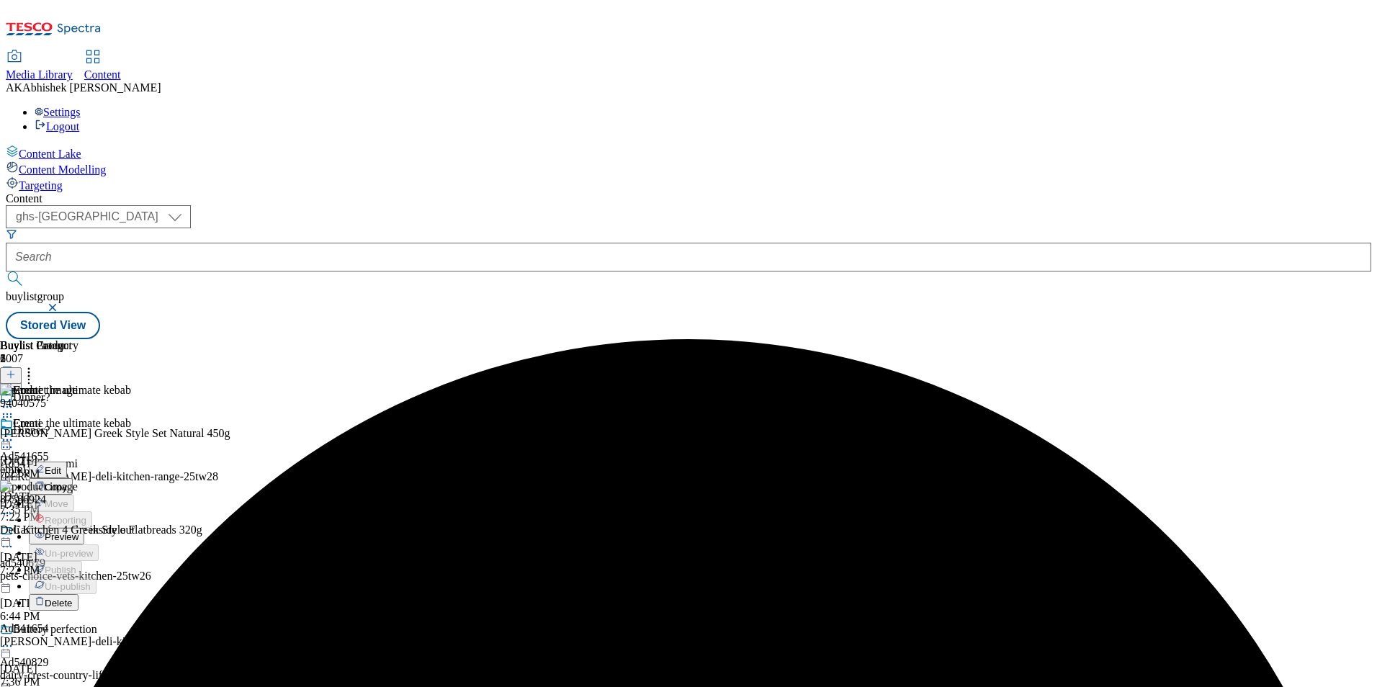
click at [67, 462] on button "Edit" at bounding box center [48, 470] width 38 height 17
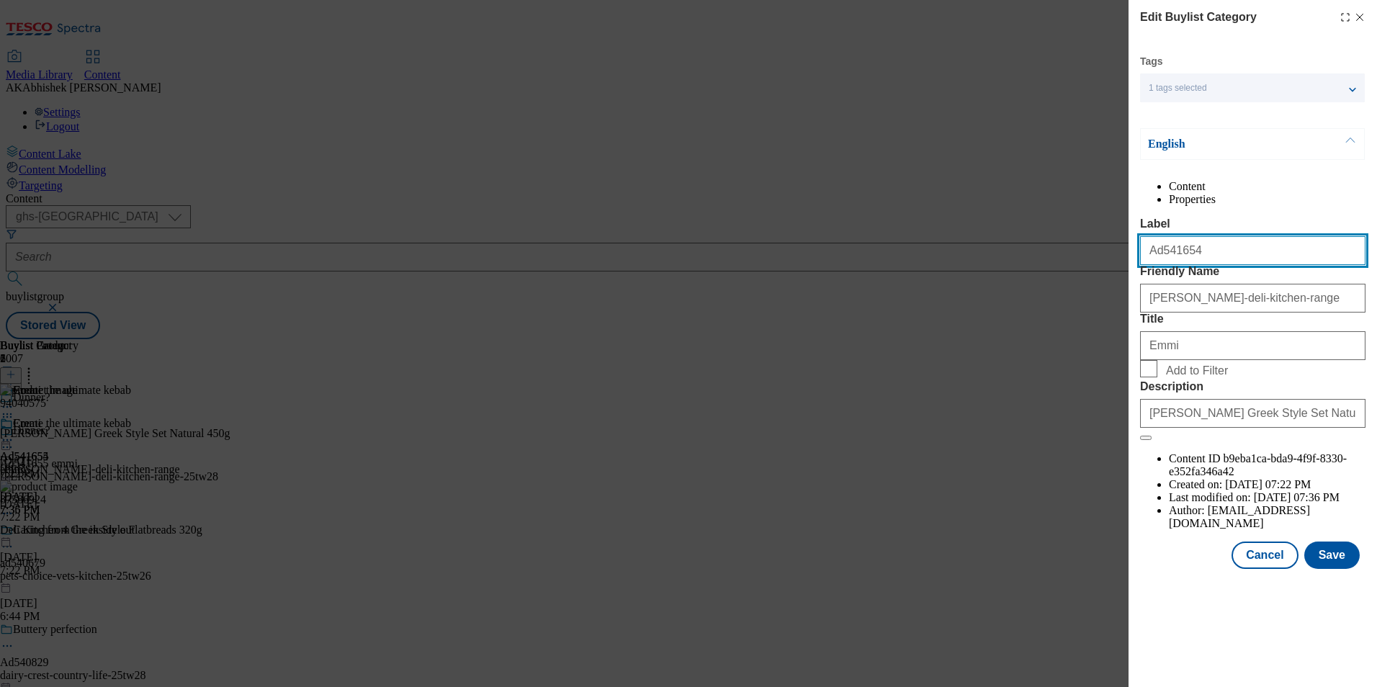
drag, startPoint x: 1155, startPoint y: 279, endPoint x: 1178, endPoint y: 279, distance: 23.1
click at [1178, 265] on input "Ad541654" at bounding box center [1252, 250] width 225 height 29
click at [1160, 265] on input "Ad541654" at bounding box center [1252, 250] width 225 height 29
click at [1203, 265] on input "Ad541654" at bounding box center [1252, 250] width 225 height 29
paste input "5"
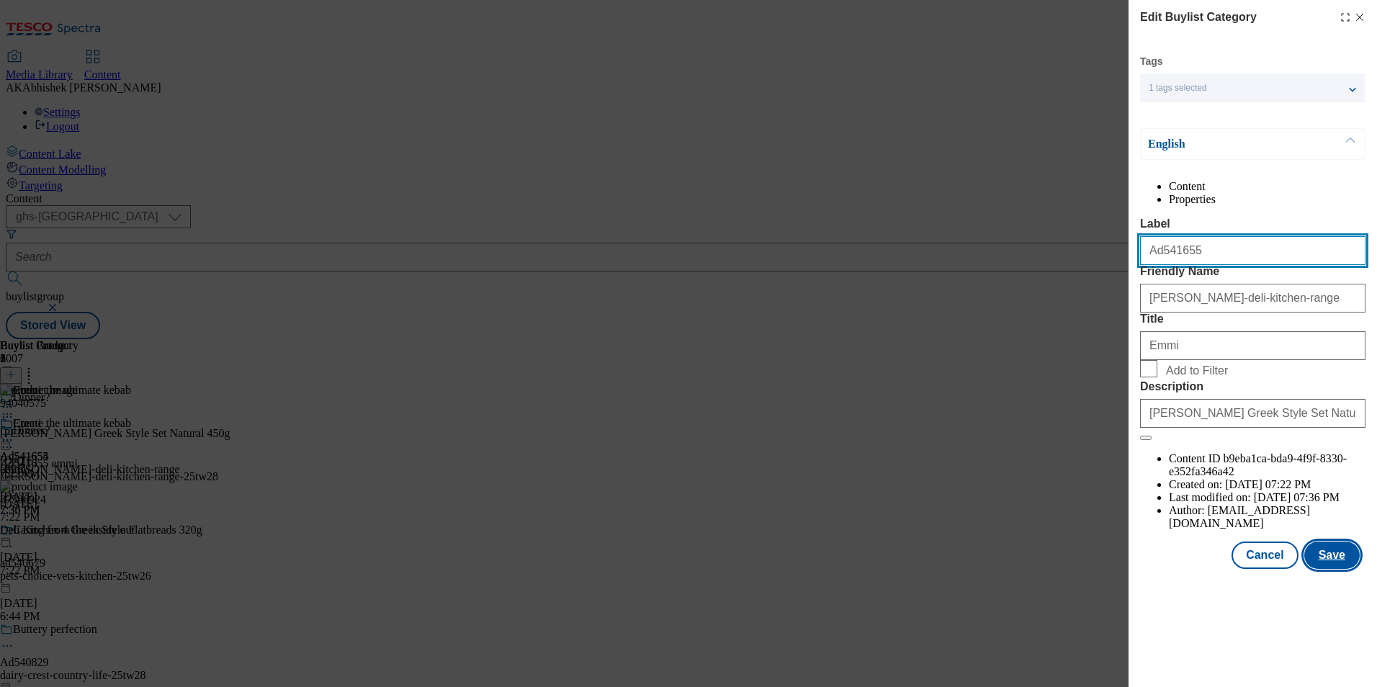
type input "Ad541655"
click at [1324, 569] on button "Save" at bounding box center [1331, 554] width 55 height 27
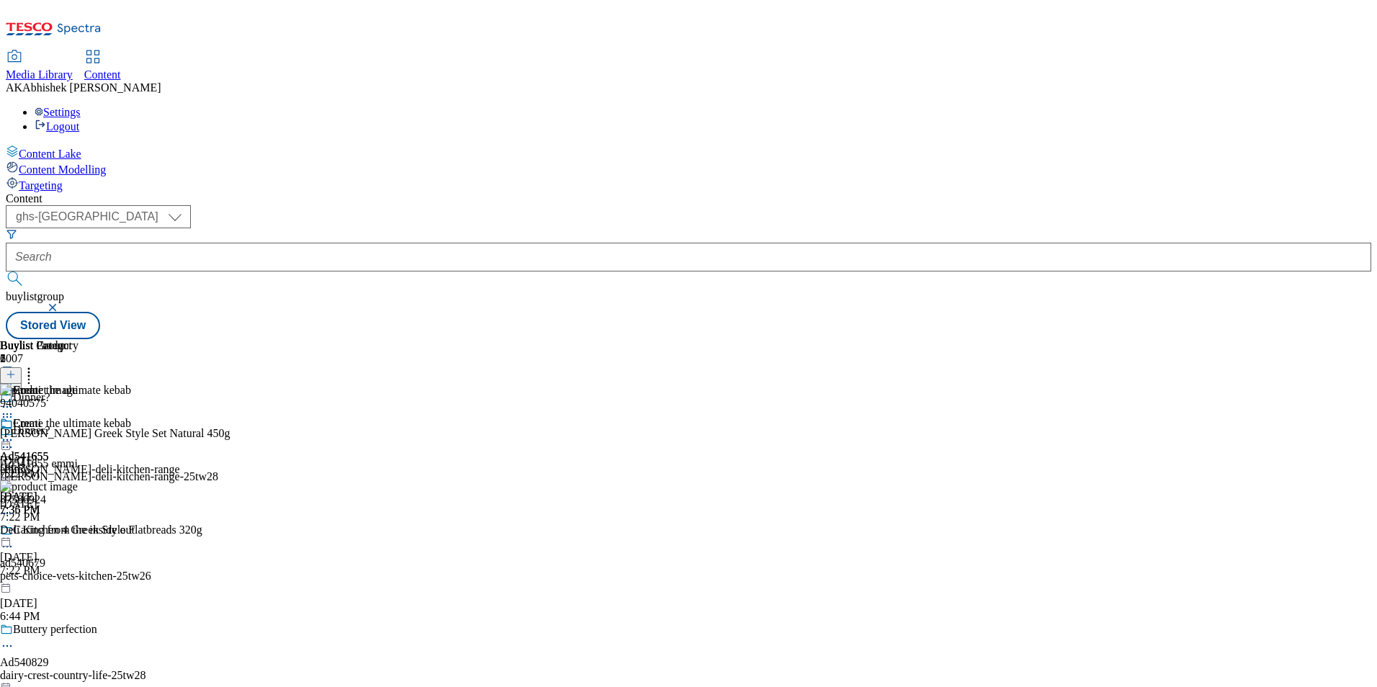
click at [180, 417] on div "Emmi" at bounding box center [90, 433] width 180 height 33
click at [14, 433] on icon at bounding box center [7, 440] width 14 height 14
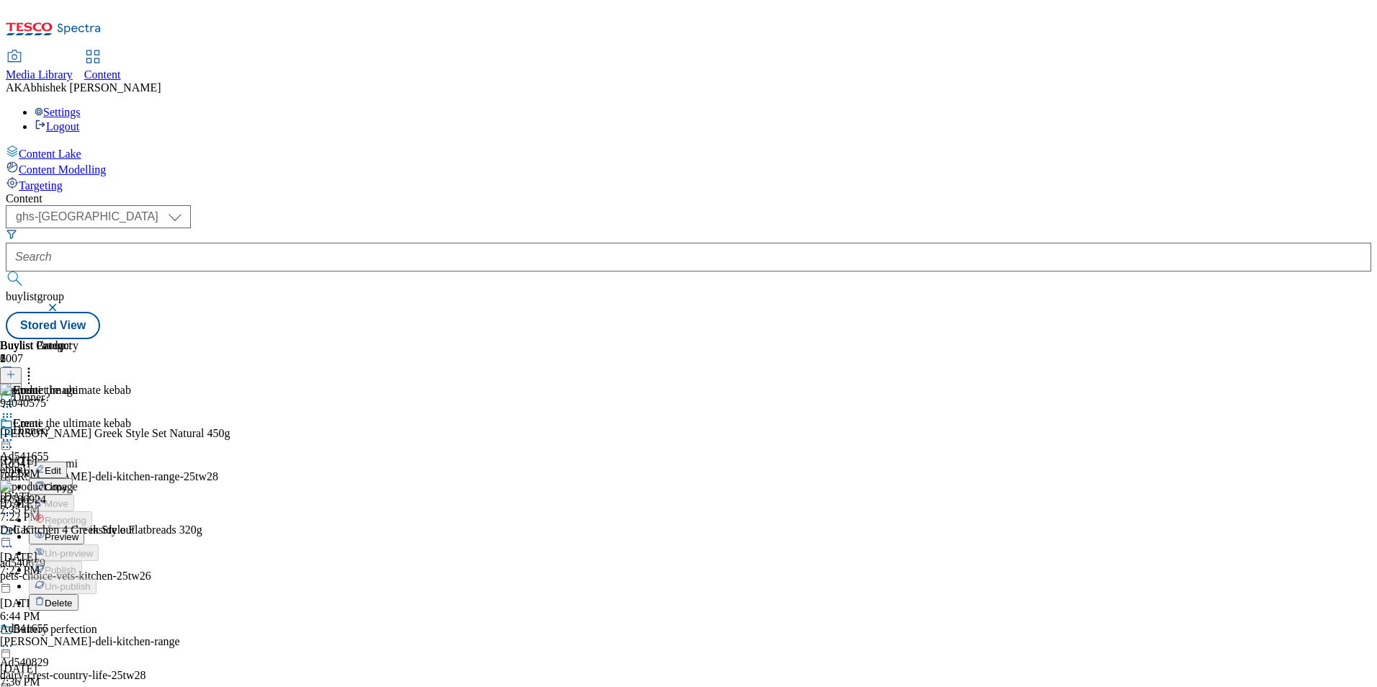
click at [78, 531] on span "Preview" at bounding box center [62, 536] width 34 height 11
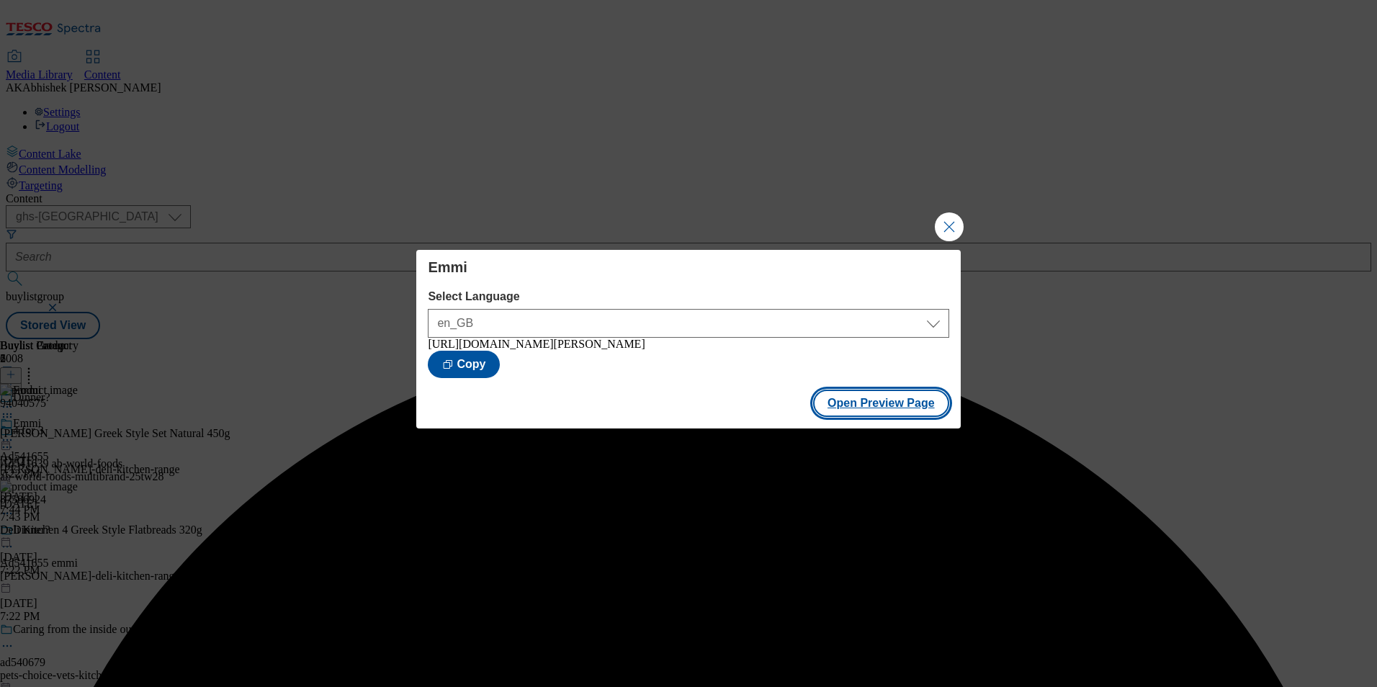
click at [878, 404] on button "Open Preview Page" at bounding box center [881, 403] width 136 height 27
click at [948, 220] on button "Close Modal" at bounding box center [949, 226] width 29 height 29
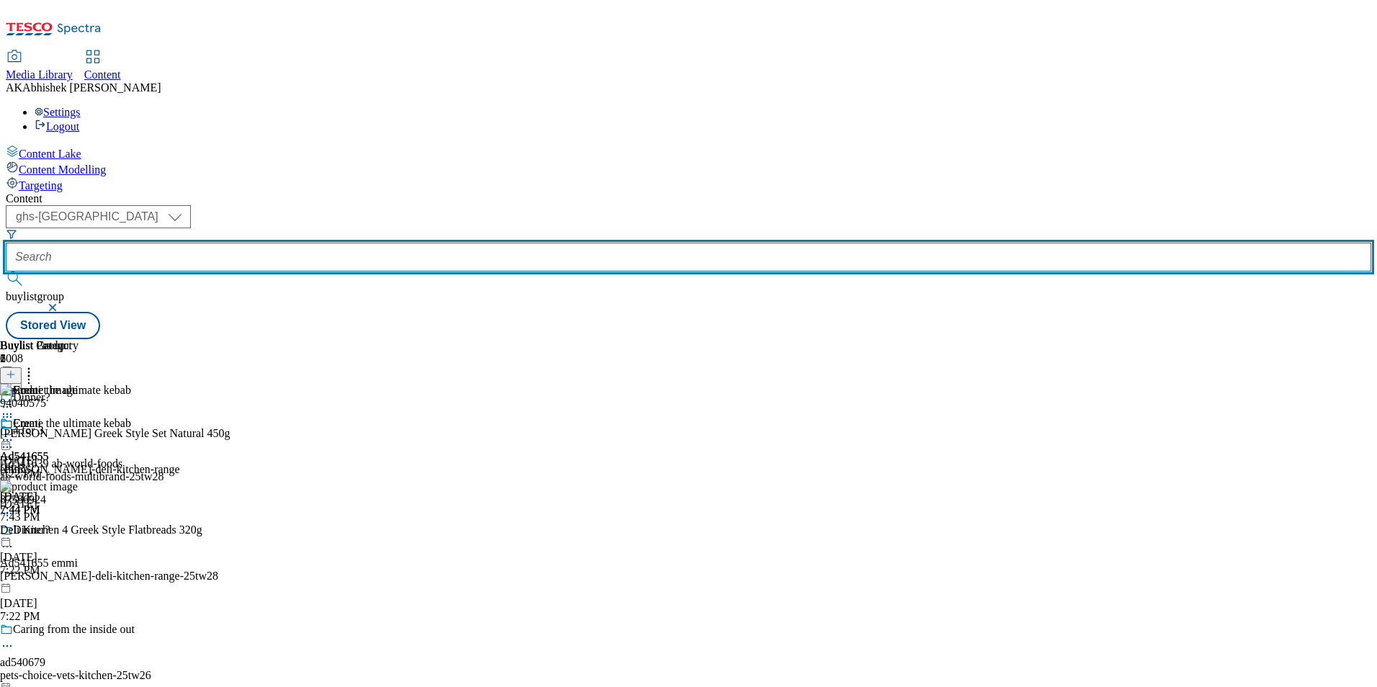
click at [355, 243] on input "text" at bounding box center [688, 257] width 1365 height 29
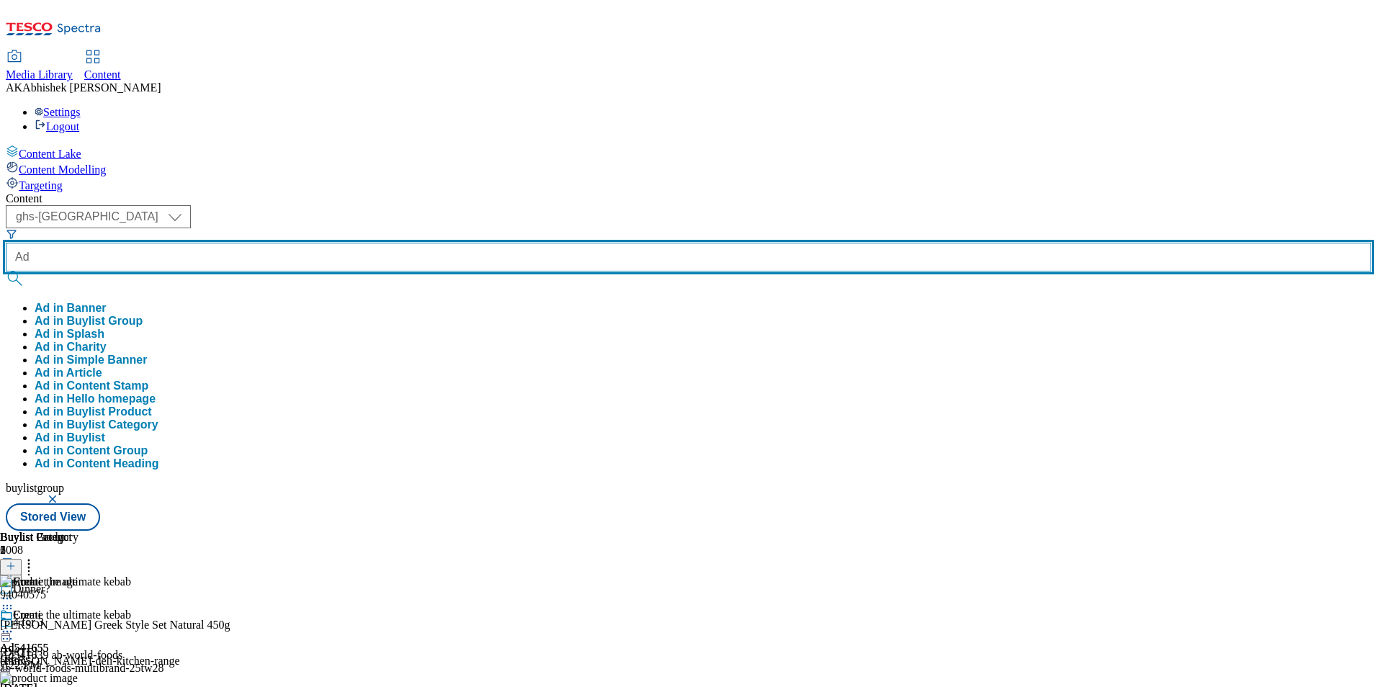
paste input "541639"
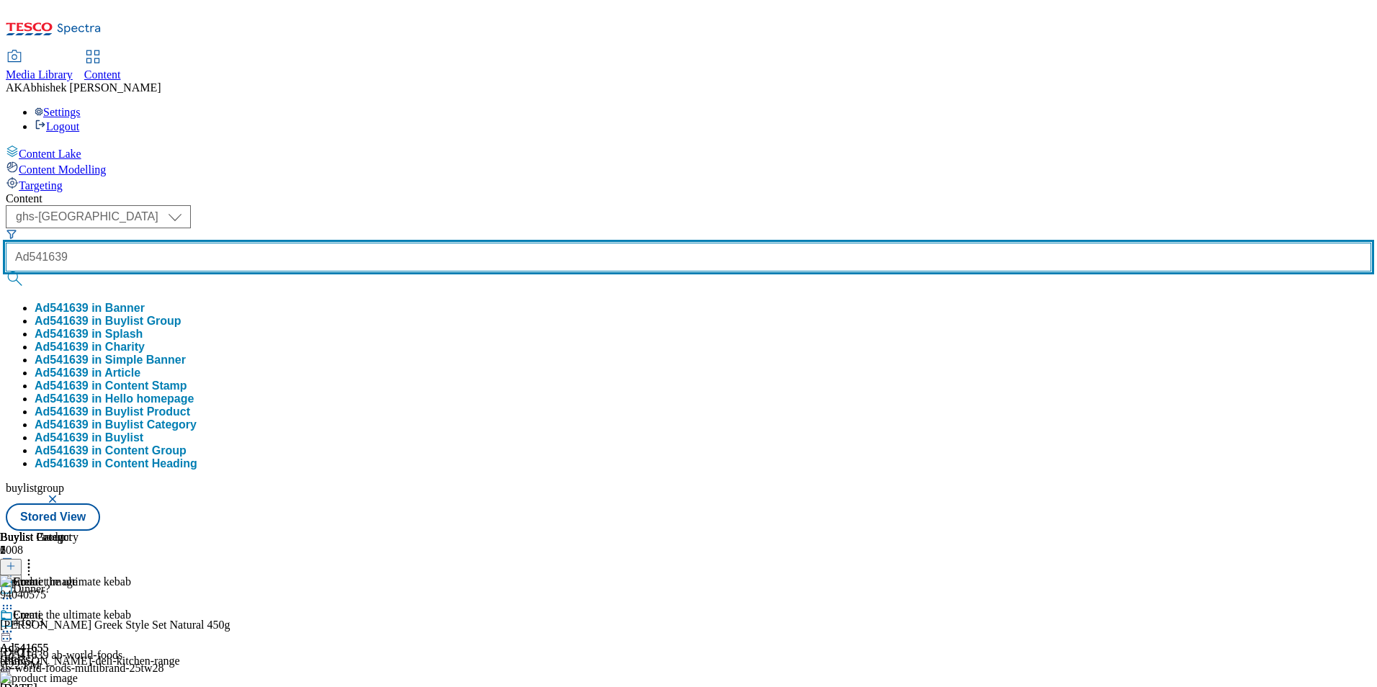
type input "Ad541639"
click at [6, 271] on button "submit" at bounding box center [16, 278] width 20 height 14
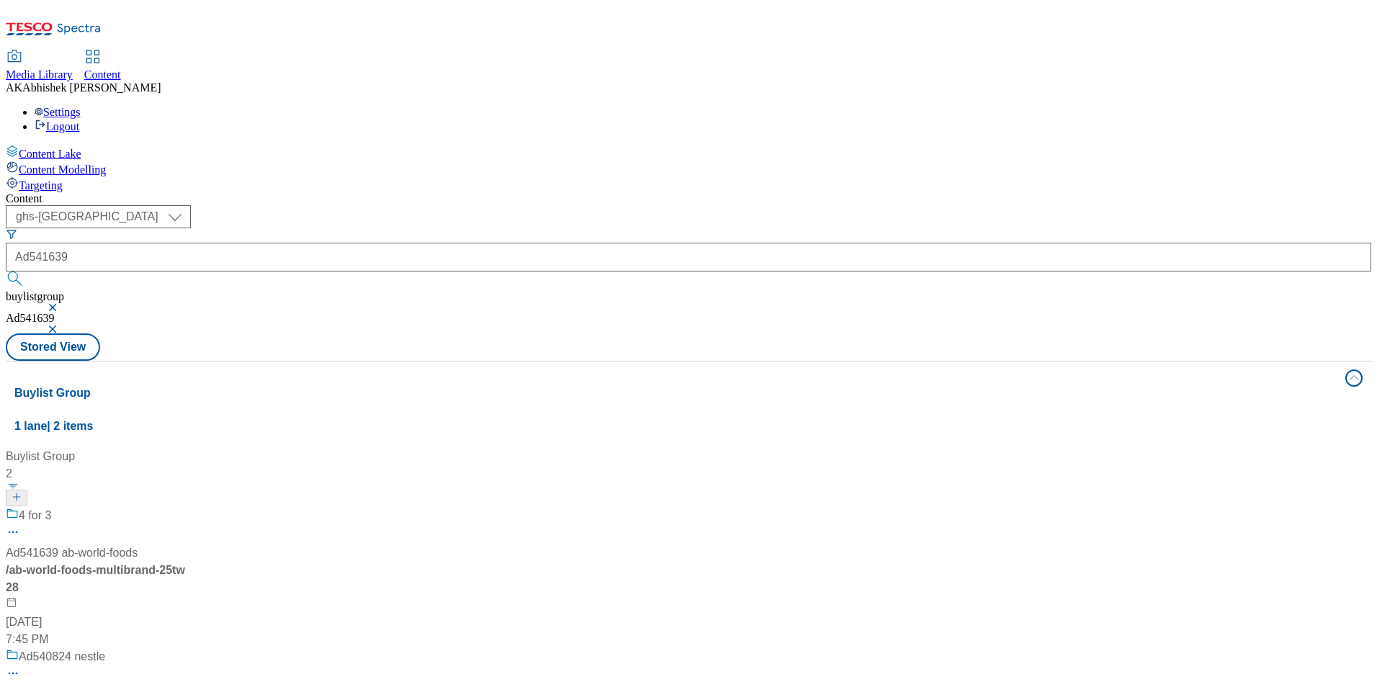
click at [186, 507] on div "4 for 3 Ad541639 ab-world-foods / ab-world-foods-multibrand-25tw28 Aug 19, 2025…" at bounding box center [96, 577] width 180 height 141
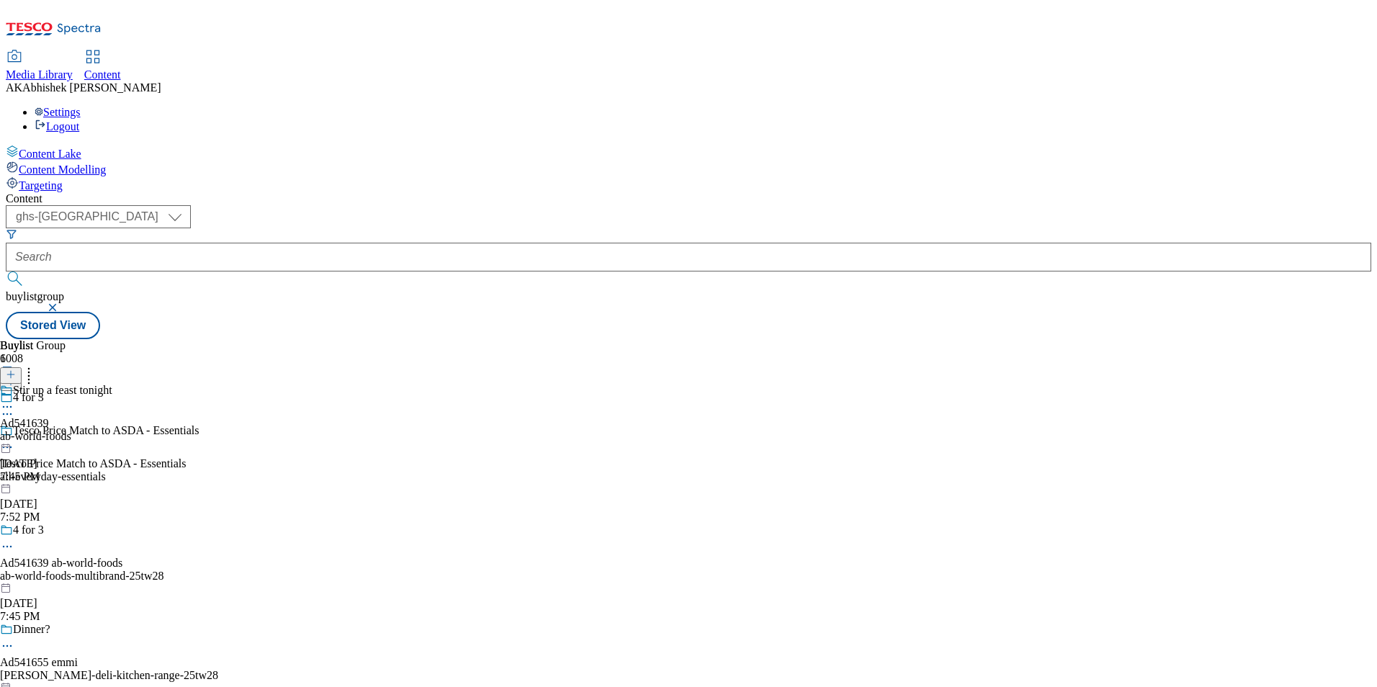
click at [14, 539] on icon at bounding box center [7, 546] width 14 height 14
click at [61, 572] on span "Edit" at bounding box center [53, 577] width 17 height 11
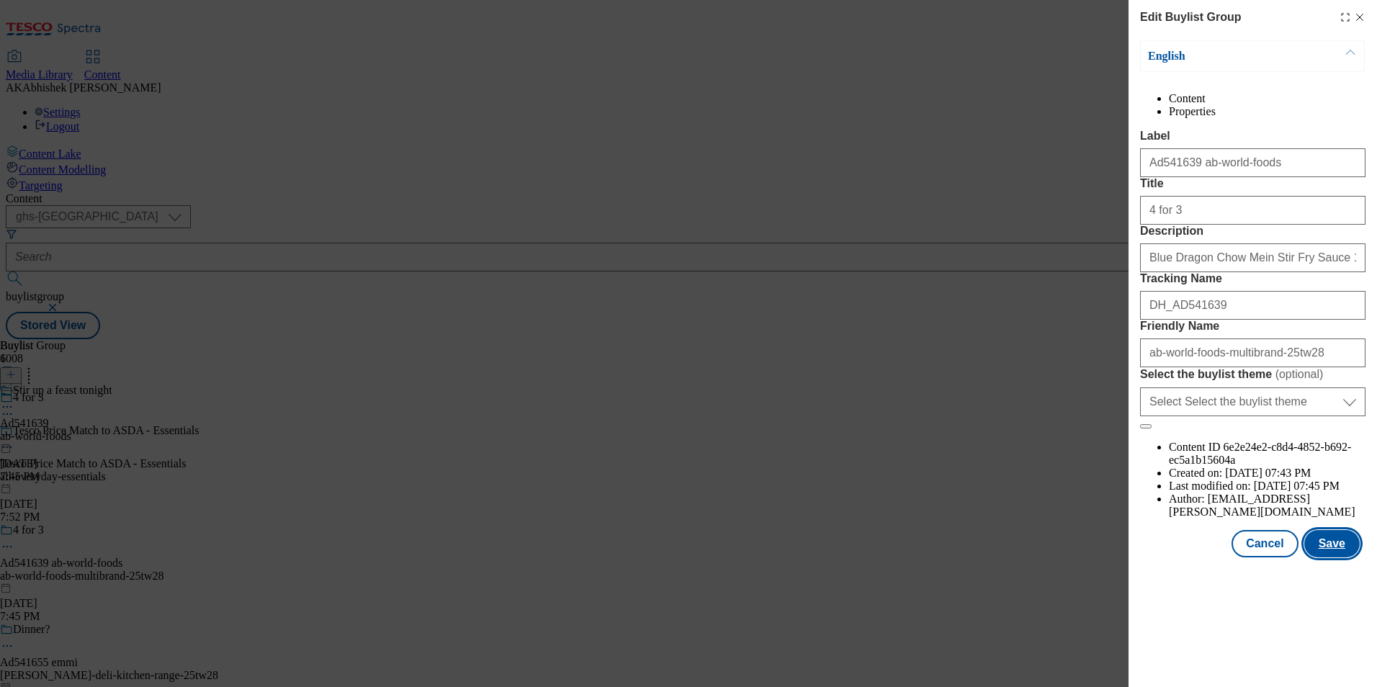
click at [1336, 557] on button "Save" at bounding box center [1331, 543] width 55 height 27
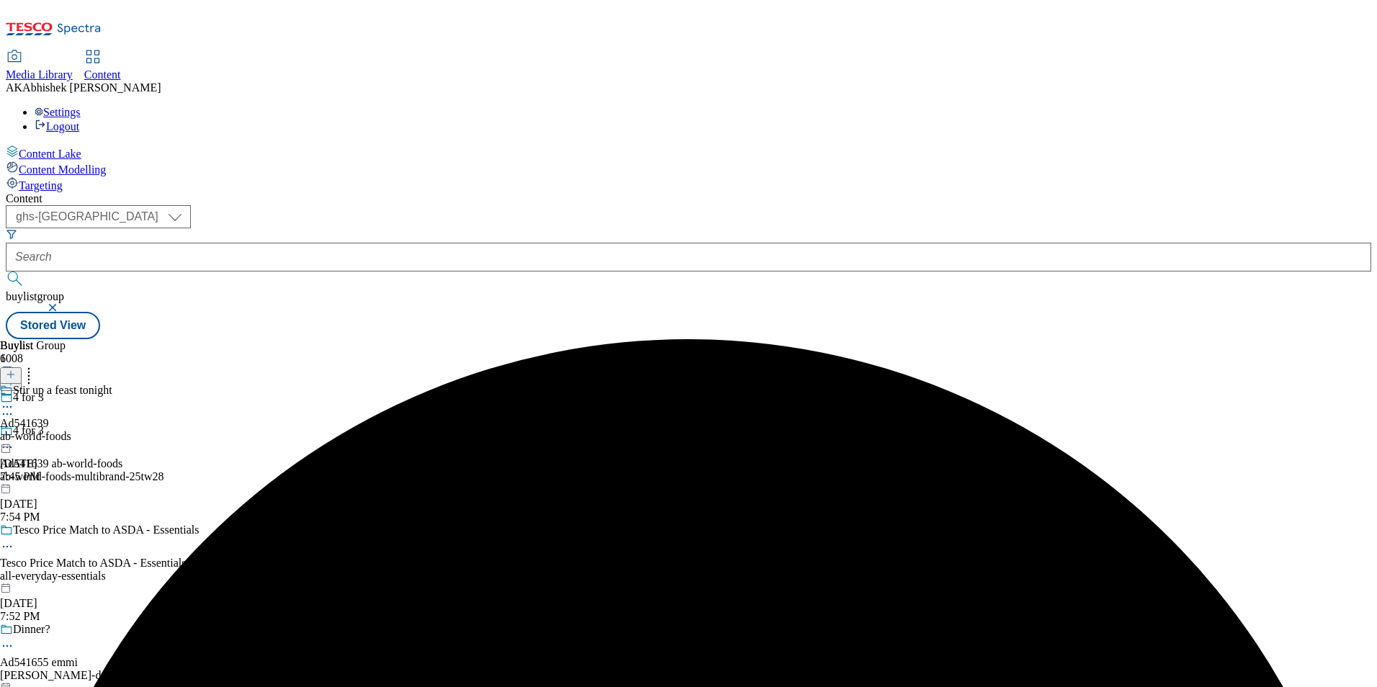
click at [14, 400] on icon at bounding box center [7, 407] width 14 height 14
click at [61, 432] on span "Edit" at bounding box center [53, 437] width 17 height 11
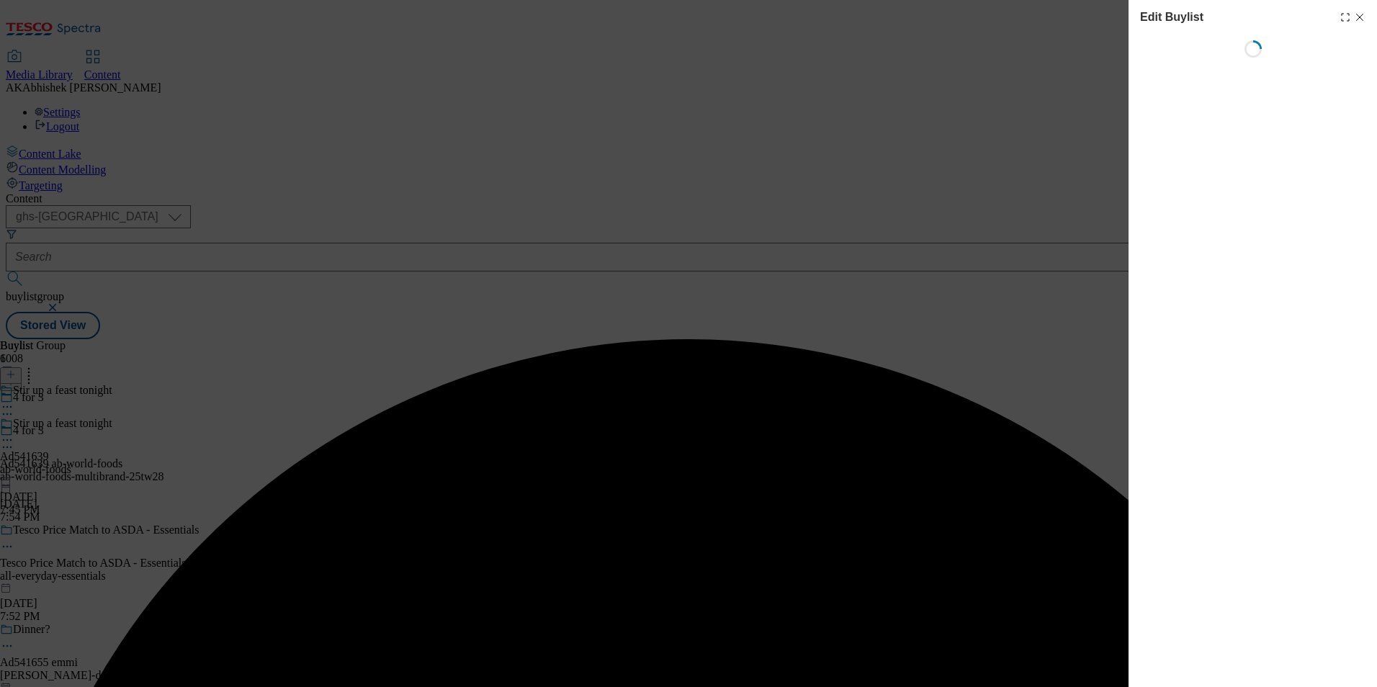
select select "tactical"
select select "supplier funded short term 1-3 weeks"
select select "dunnhumby"
select select "Banner"
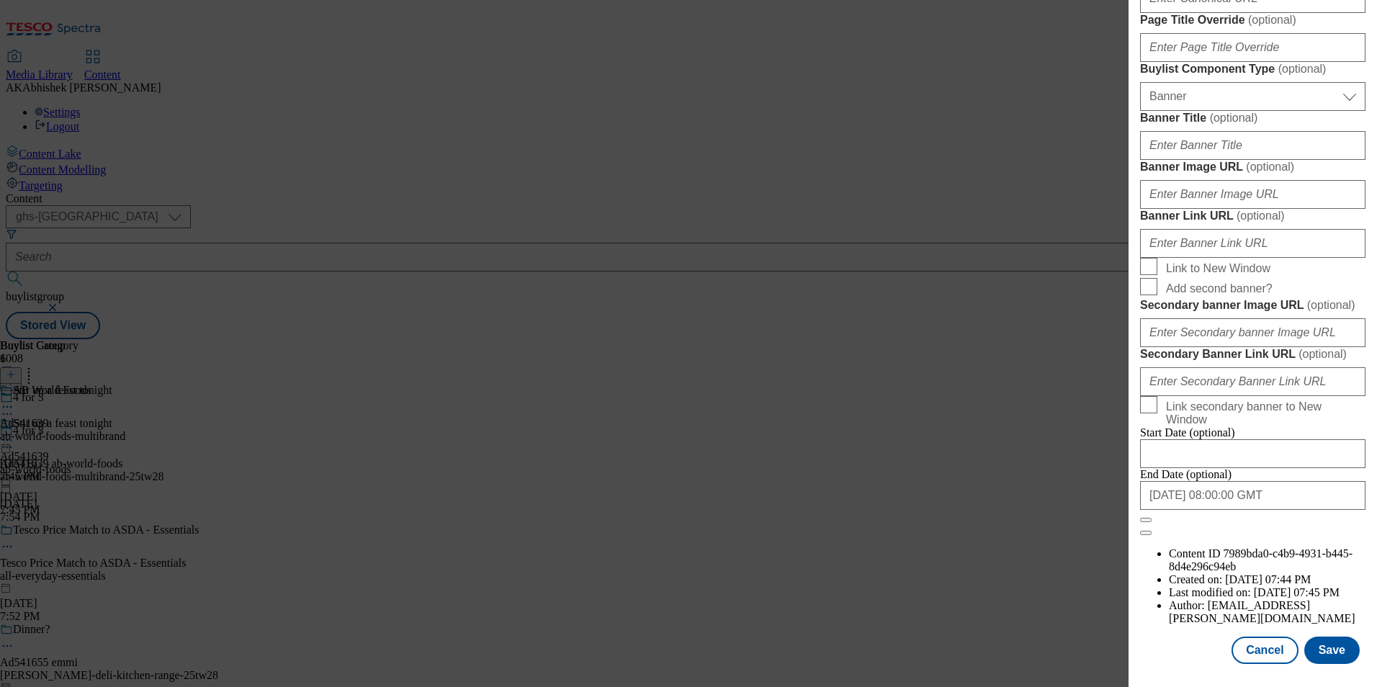
scroll to position [1408, 0]
click at [1331, 642] on button "Save" at bounding box center [1331, 650] width 55 height 27
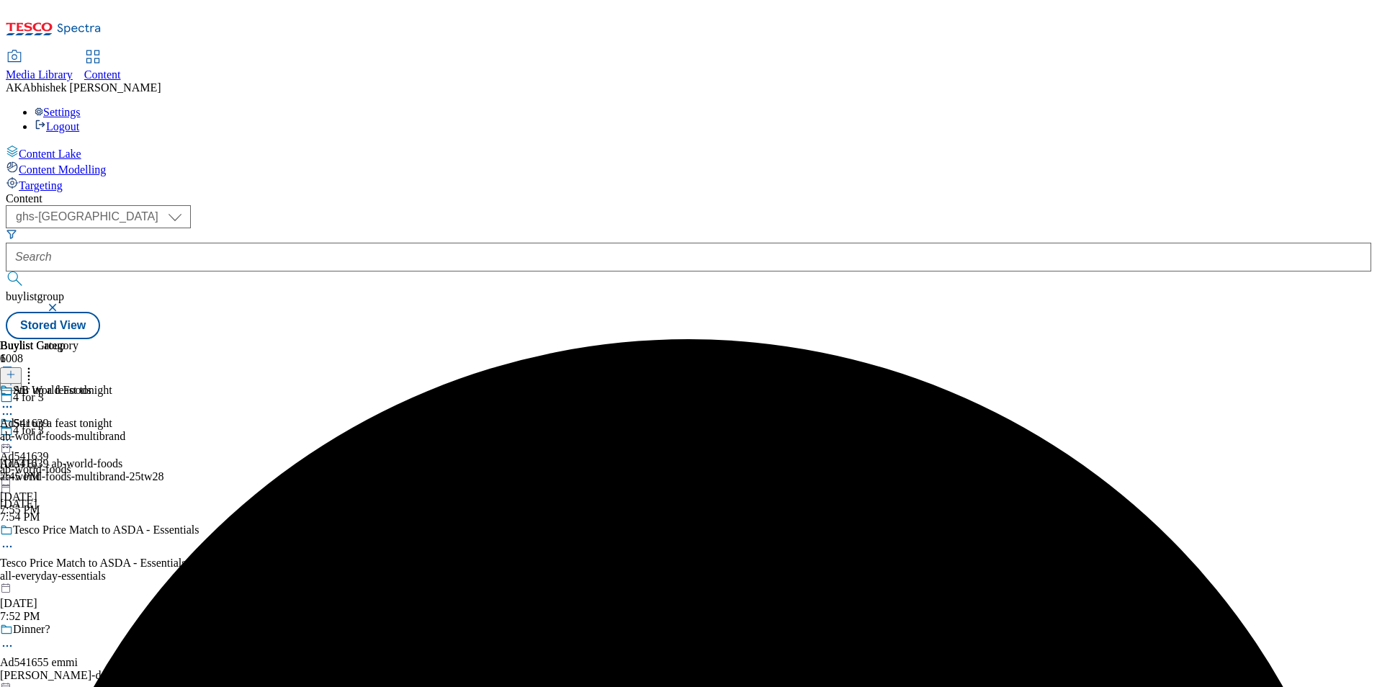
click at [14, 400] on icon at bounding box center [7, 407] width 14 height 14
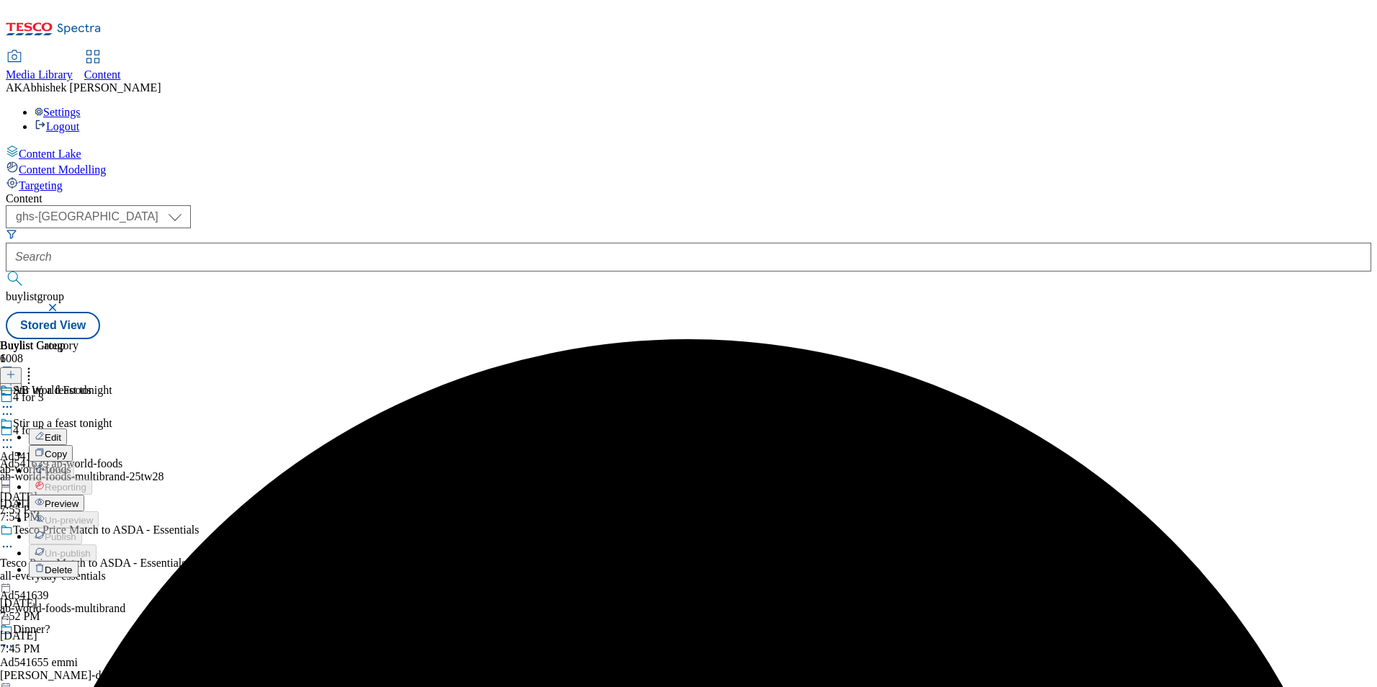
click at [61, 432] on span "Edit" at bounding box center [53, 437] width 17 height 11
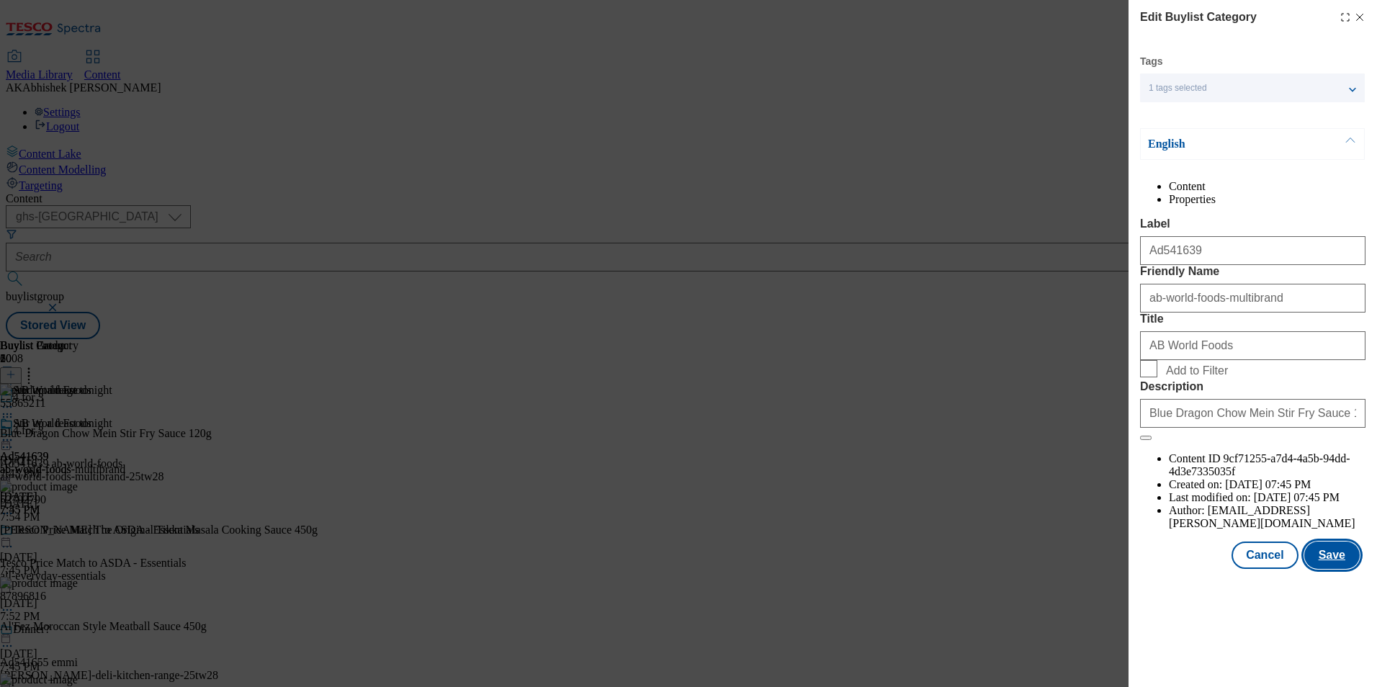
click at [1344, 569] on button "Save" at bounding box center [1331, 554] width 55 height 27
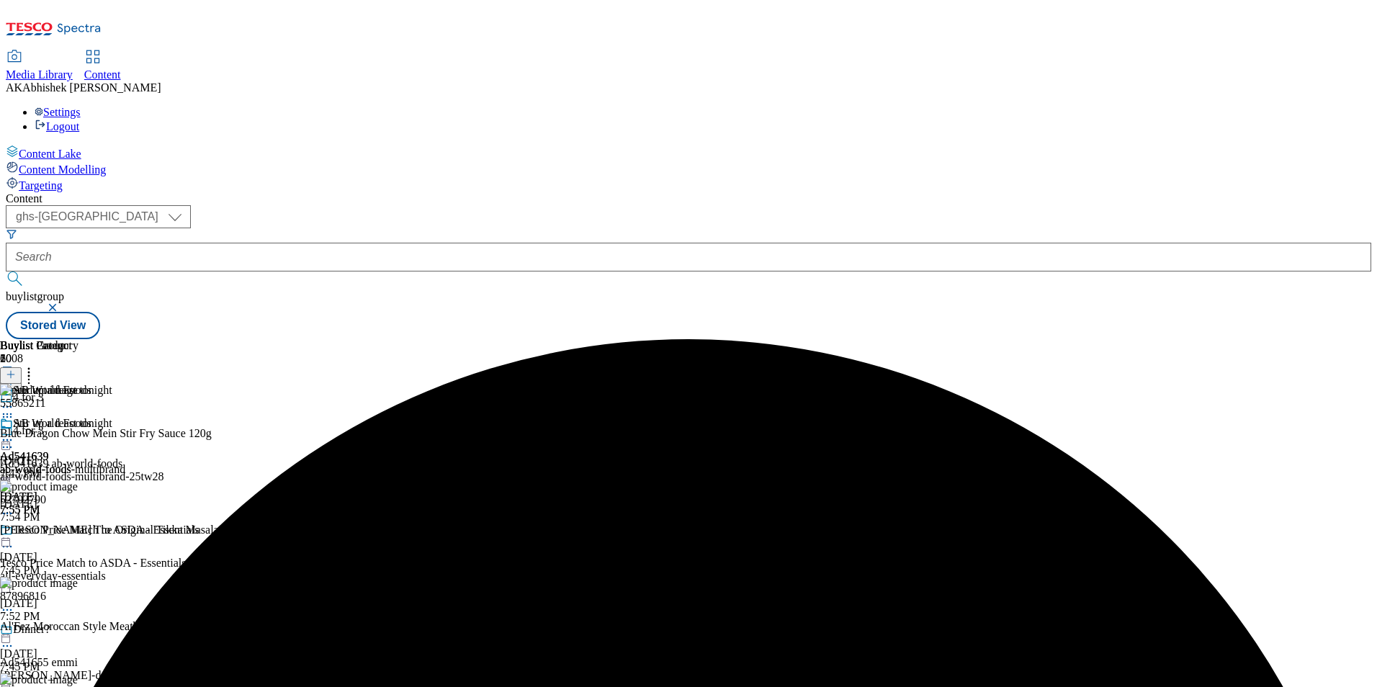
click at [14, 433] on icon at bounding box center [7, 440] width 14 height 14
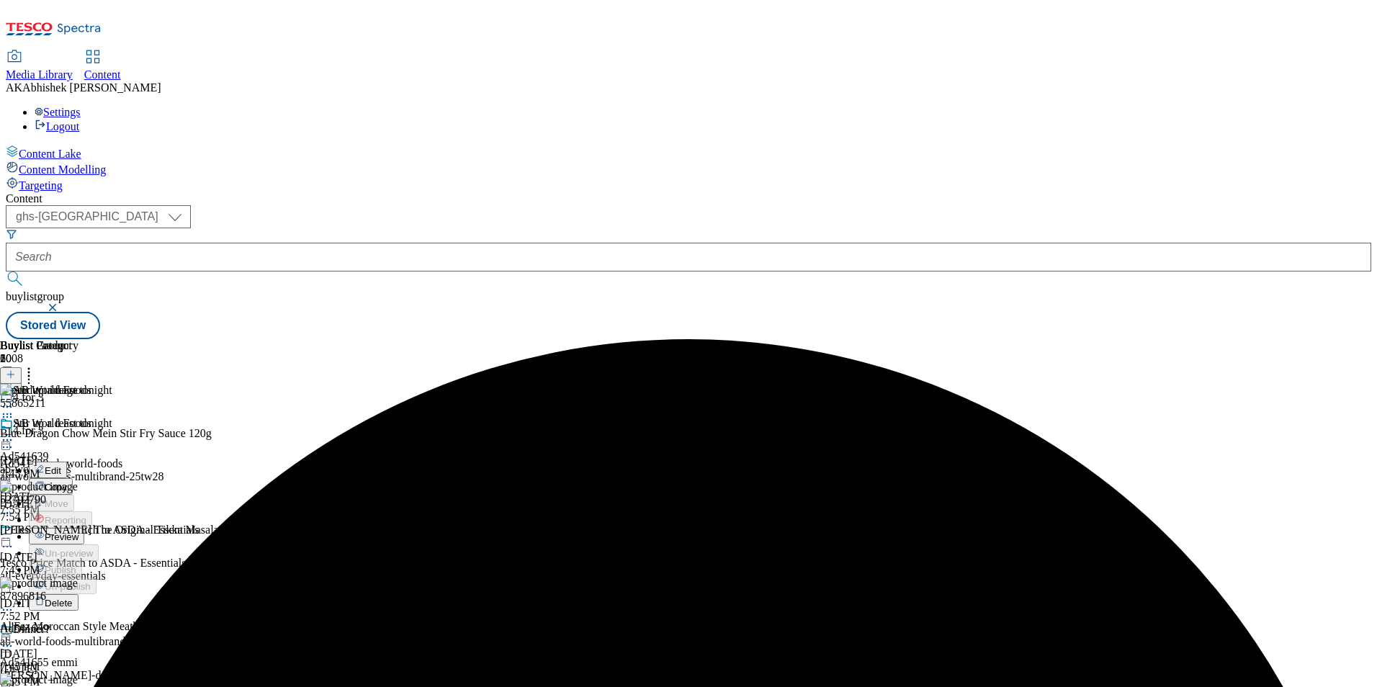
click at [78, 531] on span "Preview" at bounding box center [62, 536] width 34 height 11
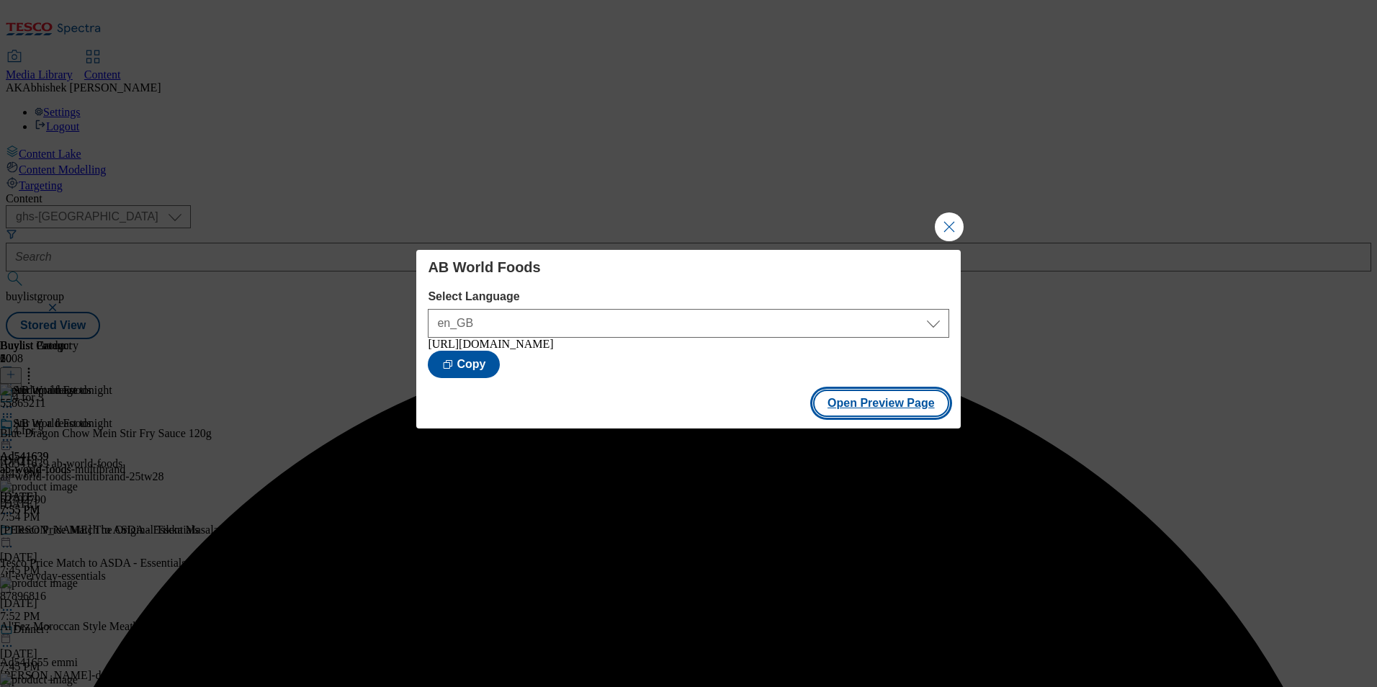
click at [877, 414] on button "Open Preview Page" at bounding box center [881, 403] width 136 height 27
click at [945, 212] on button "Close Modal" at bounding box center [949, 226] width 29 height 29
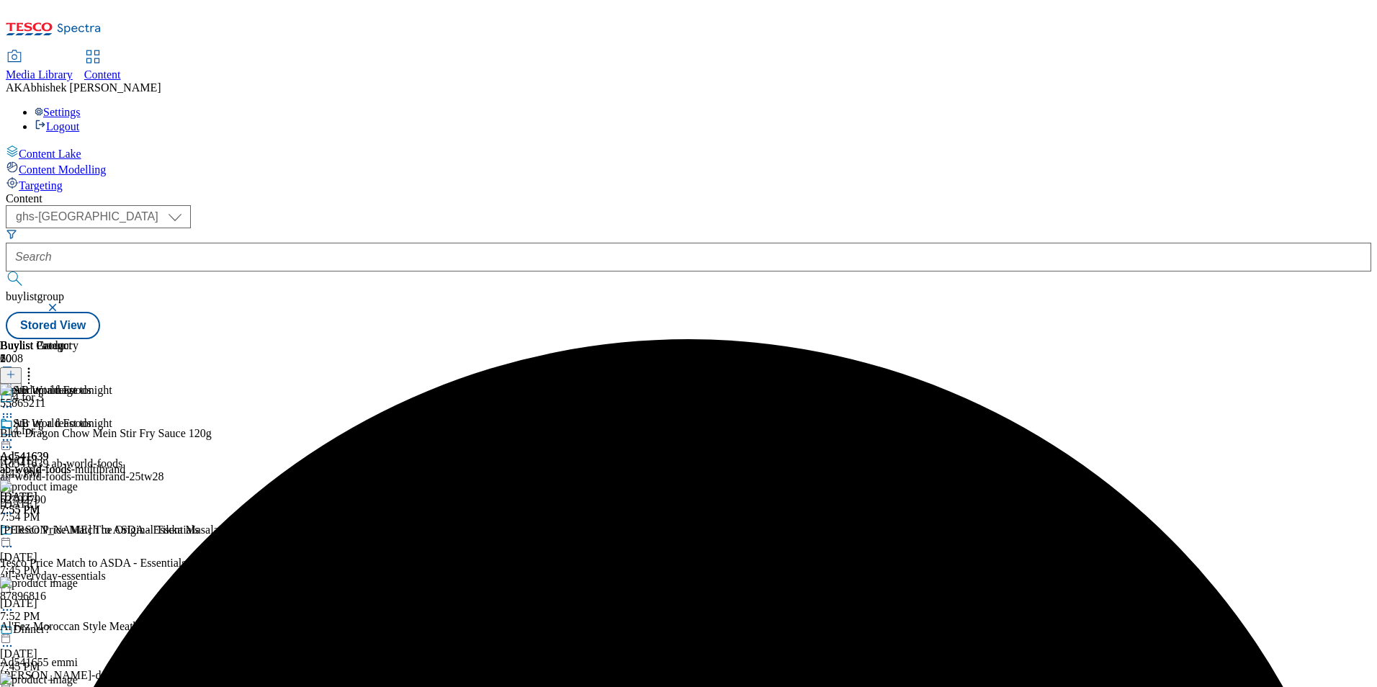
click at [12, 439] on circle at bounding box center [11, 440] width 2 height 2
click at [82, 577] on button "Publish" at bounding box center [55, 585] width 53 height 17
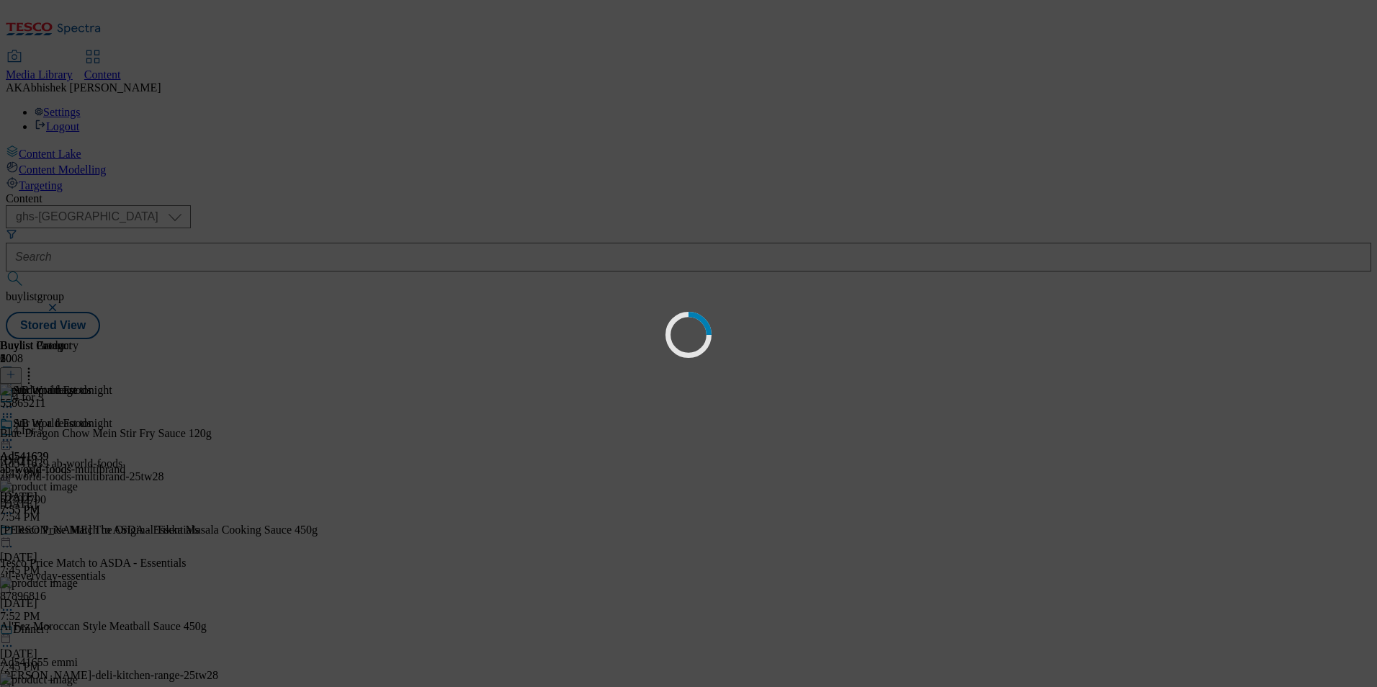
click at [573, 431] on div "Loading" at bounding box center [688, 343] width 1377 height 687
